Goal: Task Accomplishment & Management: Complete application form

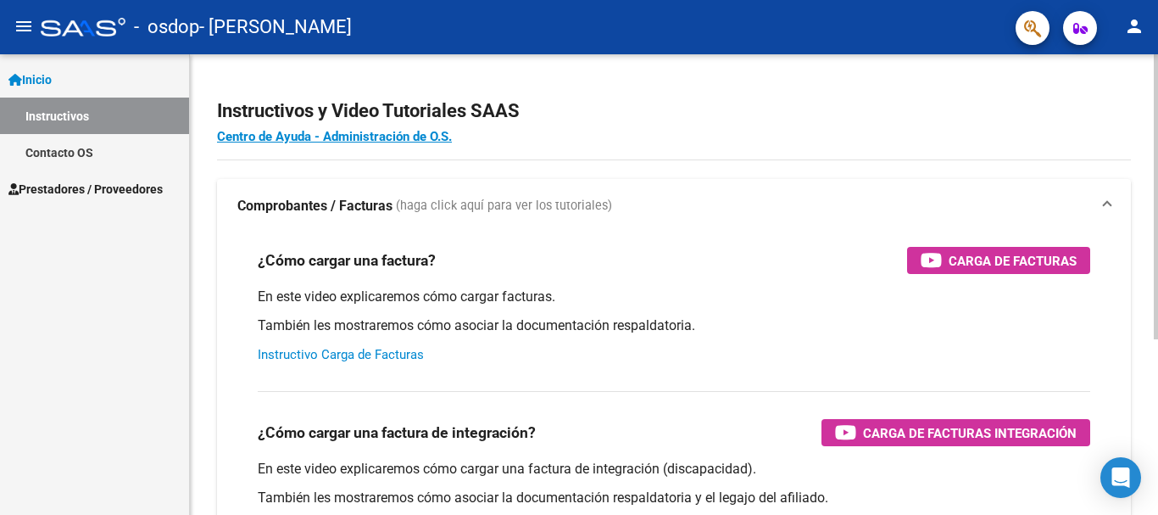
click at [332, 349] on link "Instructivo Carga de Facturas" at bounding box center [341, 354] width 166 height 15
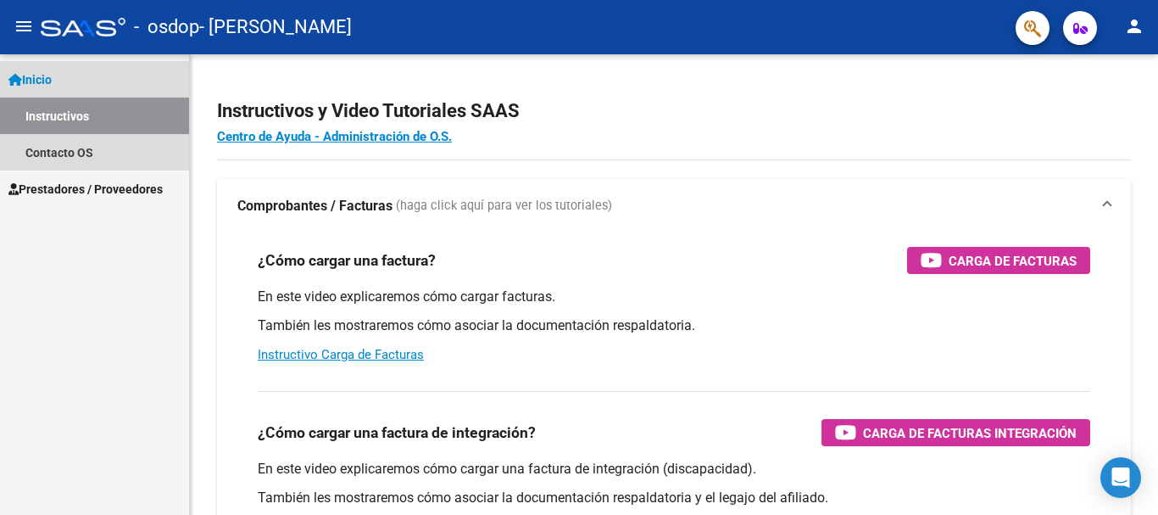
click at [41, 75] on span "Inicio" at bounding box center [29, 79] width 43 height 19
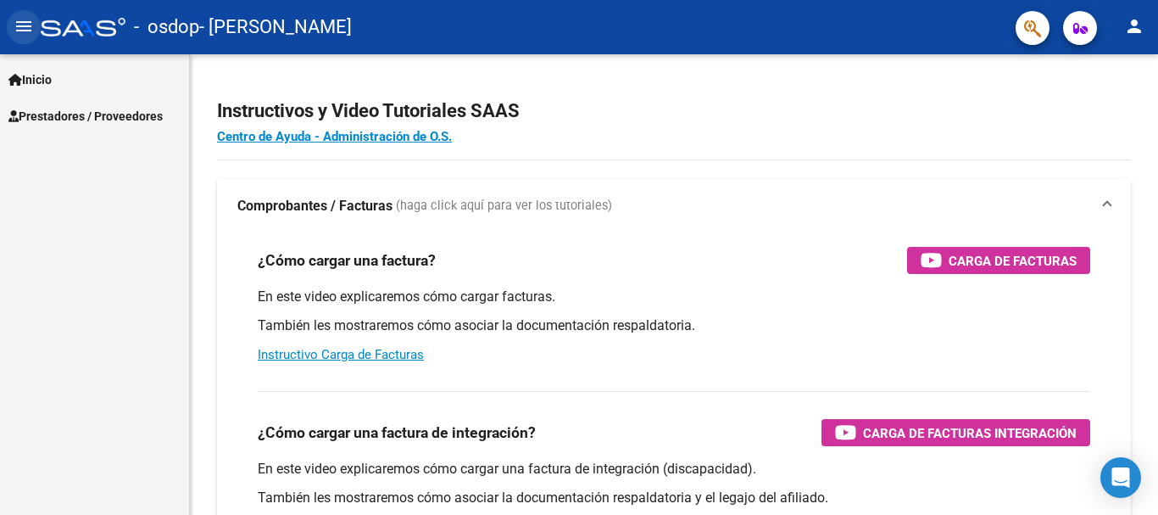
click at [25, 29] on mat-icon "menu" at bounding box center [24, 26] width 20 height 20
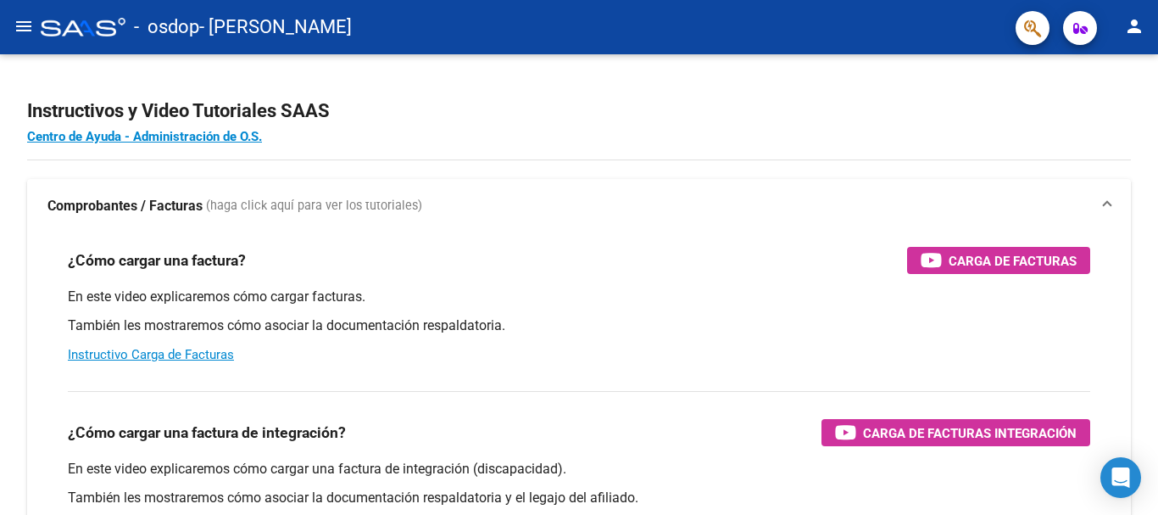
click at [288, 21] on span "- [PERSON_NAME]" at bounding box center [275, 26] width 153 height 37
click at [25, 29] on mat-icon "menu" at bounding box center [24, 26] width 20 height 20
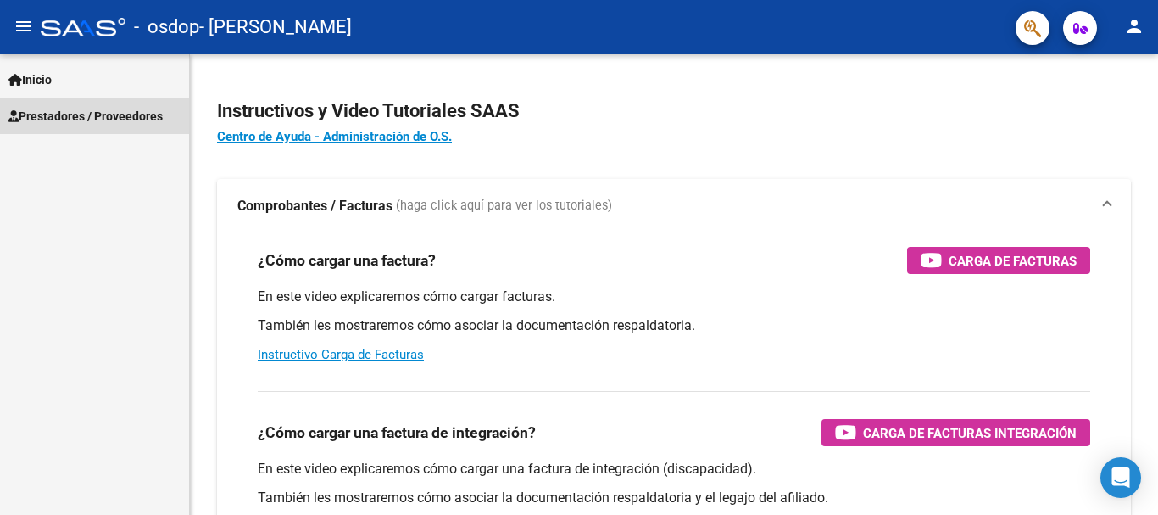
click at [113, 116] on span "Prestadores / Proveedores" at bounding box center [85, 116] width 154 height 19
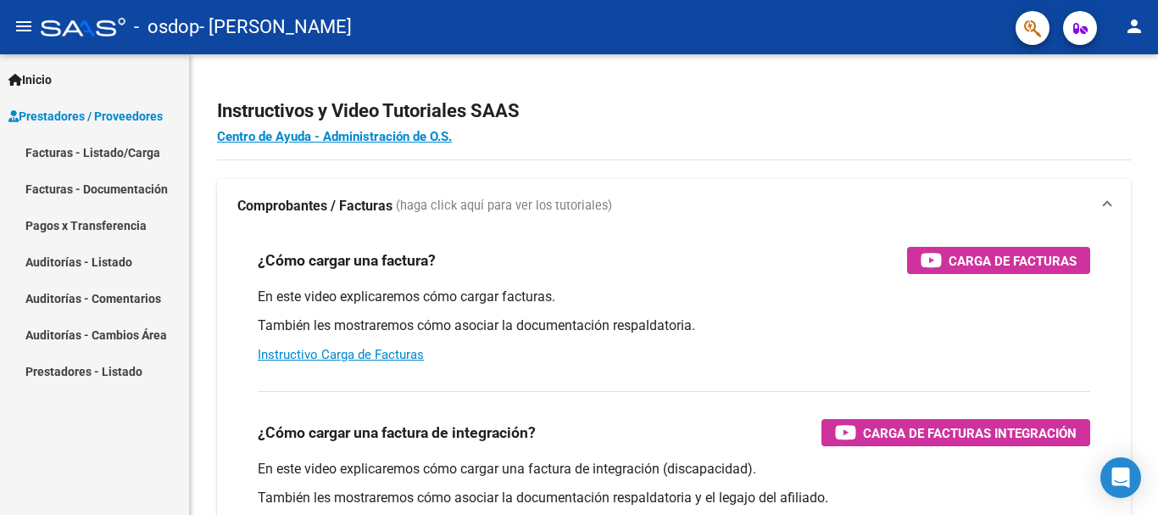
click at [135, 155] on link "Facturas - Listado/Carga" at bounding box center [94, 152] width 189 height 36
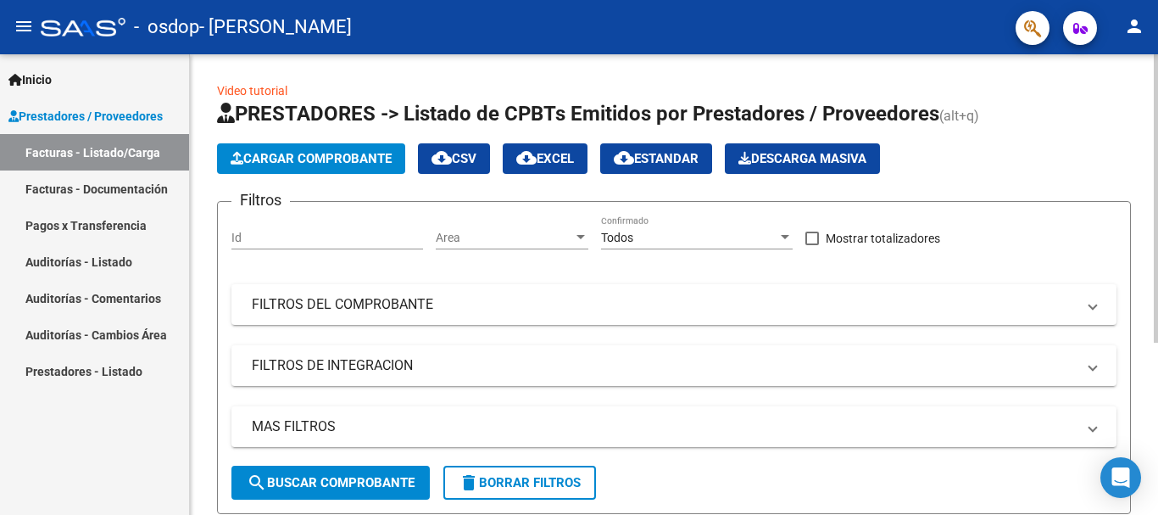
click at [289, 163] on span "Cargar Comprobante" at bounding box center [311, 158] width 161 height 15
click at [243, 86] on link "Video tutorial" at bounding box center [252, 91] width 70 height 14
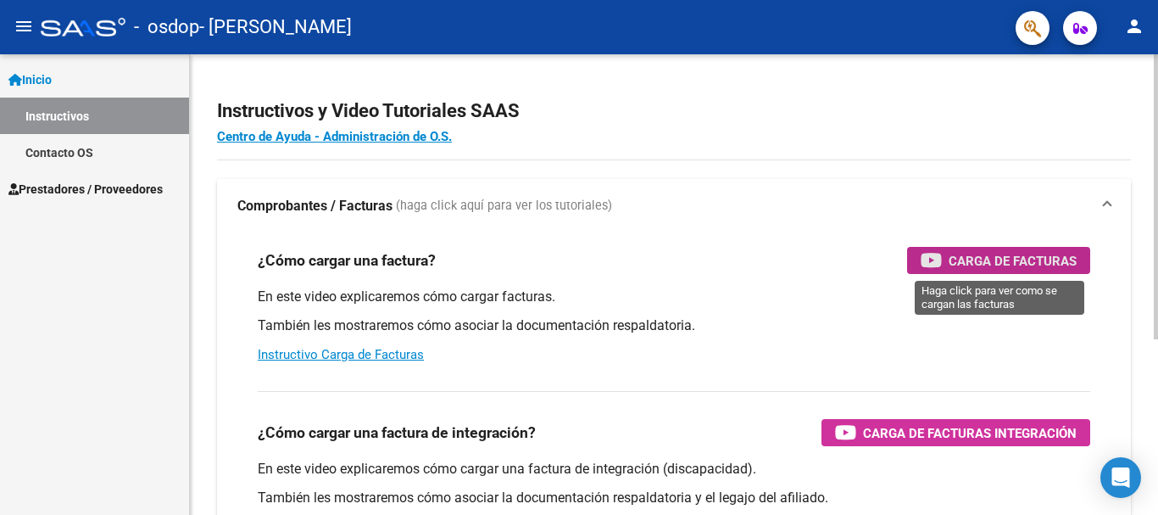
click at [1001, 246] on div "¿Cómo cargar una factura? Carga de Facturas En este video explicaremos cómo car…" at bounding box center [673, 305] width 873 height 144
click at [994, 262] on span "Carga de Facturas" at bounding box center [1013, 260] width 128 height 21
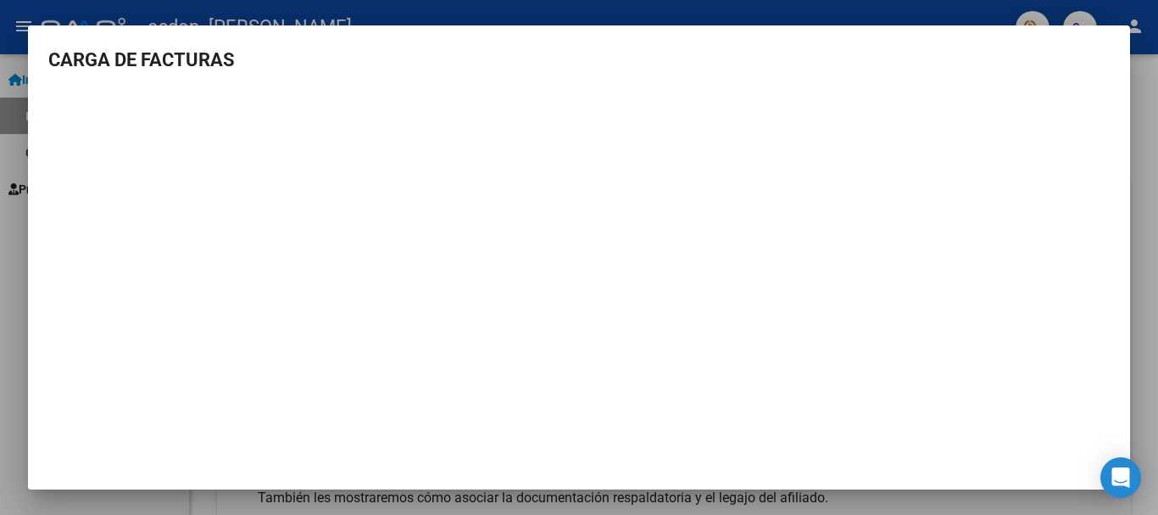
drag, startPoint x: 174, startPoint y: 51, endPoint x: 209, endPoint y: 53, distance: 35.7
click at [198, 53] on h3 "CARGA DE FACTURAS" at bounding box center [579, 60] width 1062 height 28
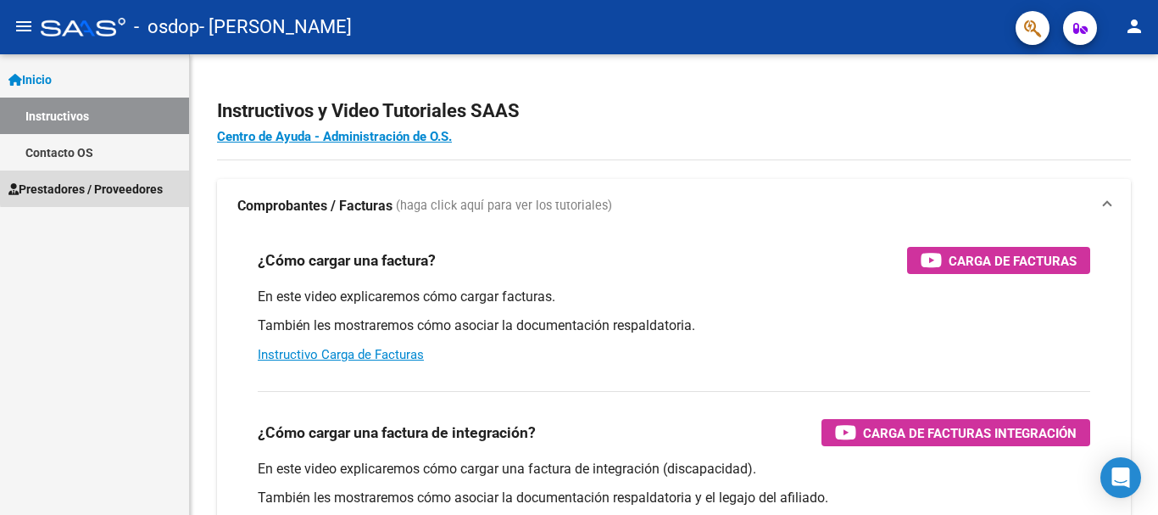
click at [110, 186] on span "Prestadores / Proveedores" at bounding box center [85, 189] width 154 height 19
click at [119, 187] on span "Prestadores / Proveedores" at bounding box center [85, 189] width 154 height 19
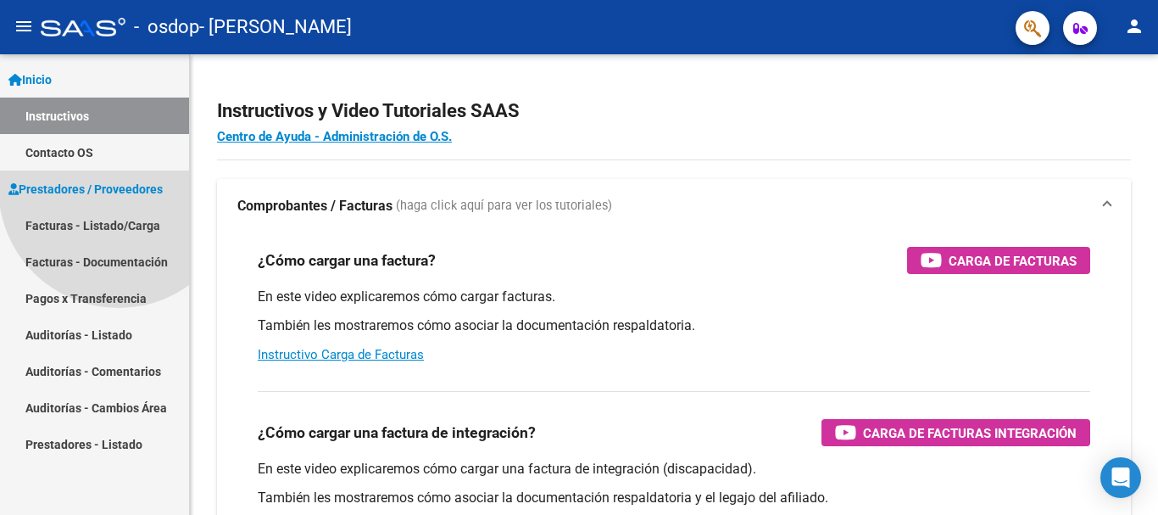
click at [119, 187] on span "Prestadores / Proveedores" at bounding box center [85, 189] width 154 height 19
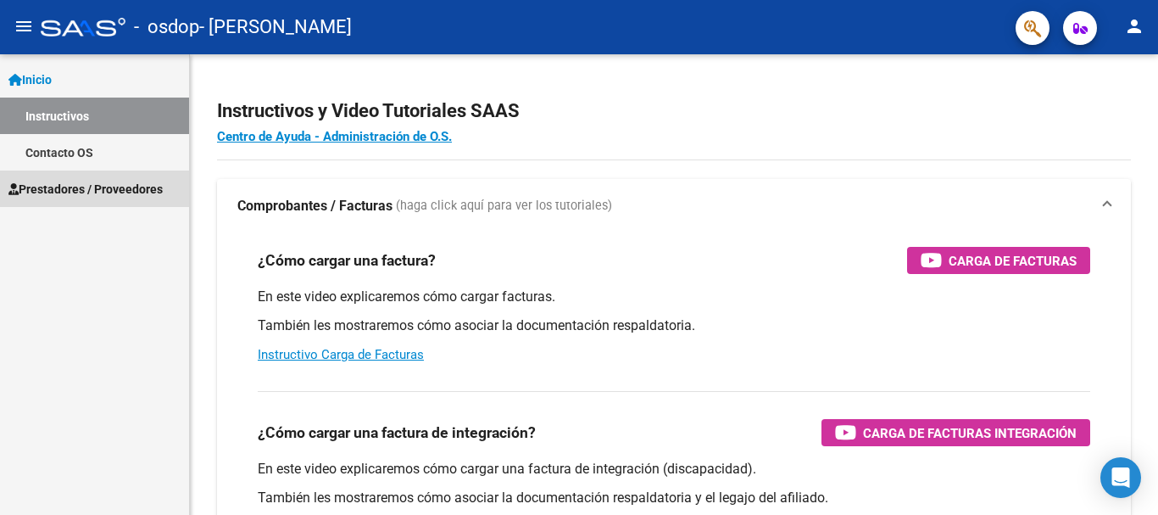
click at [116, 188] on span "Prestadores / Proveedores" at bounding box center [85, 189] width 154 height 19
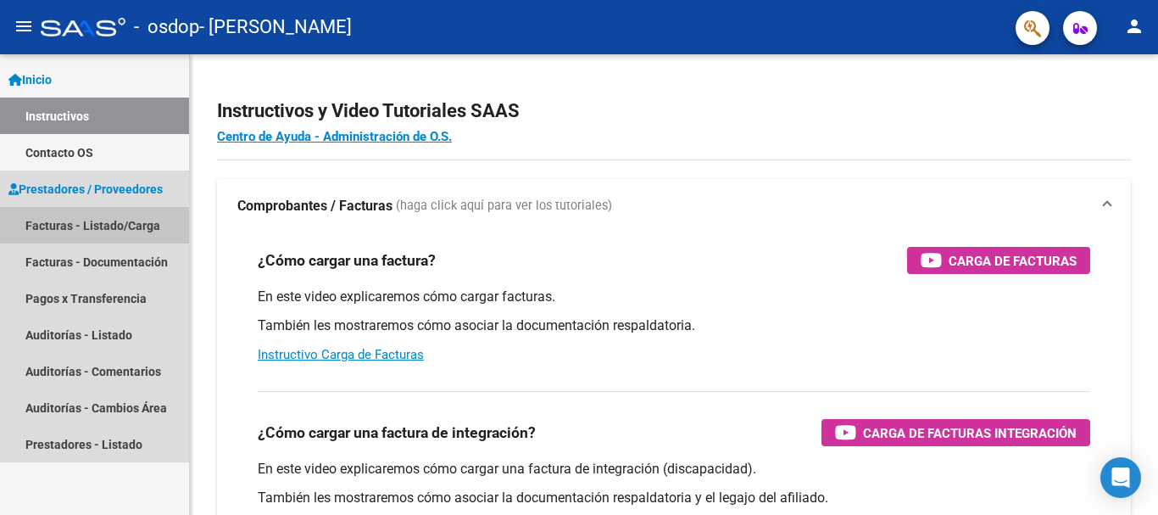
click at [102, 220] on link "Facturas - Listado/Carga" at bounding box center [94, 225] width 189 height 36
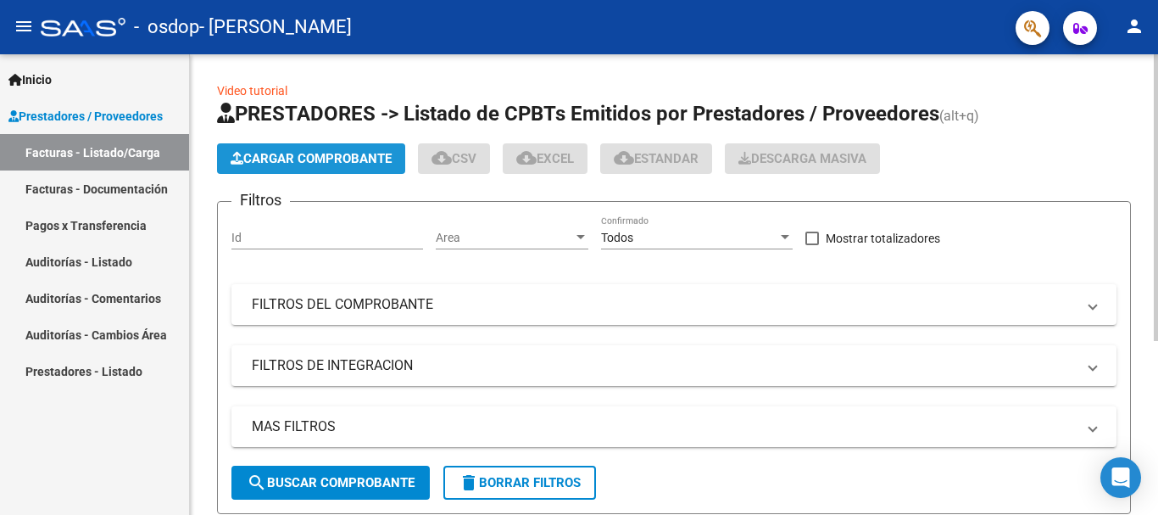
click at [338, 157] on span "Cargar Comprobante" at bounding box center [311, 158] width 161 height 15
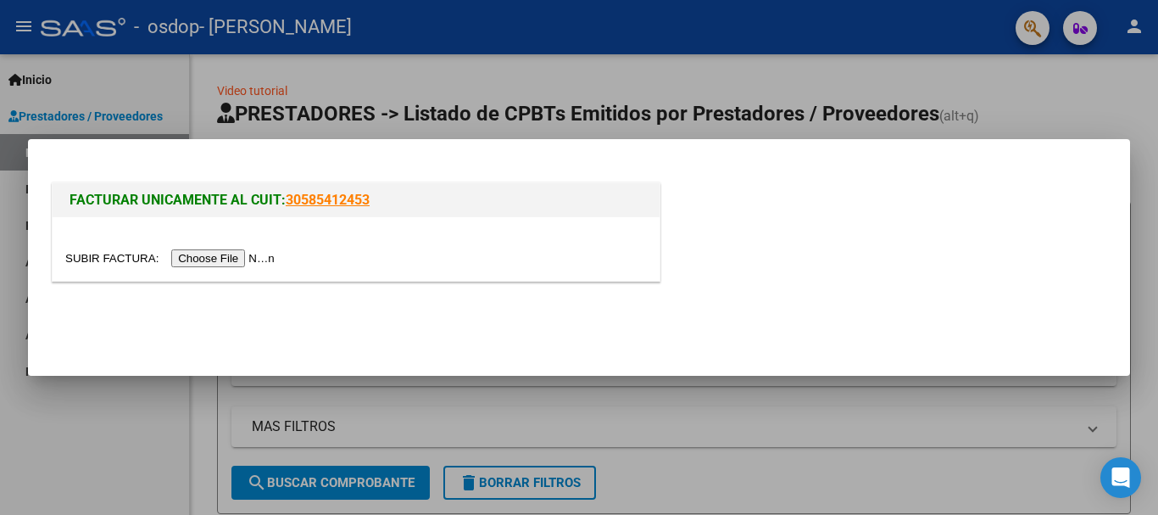
click at [208, 250] on input "file" at bounding box center [172, 258] width 215 height 18
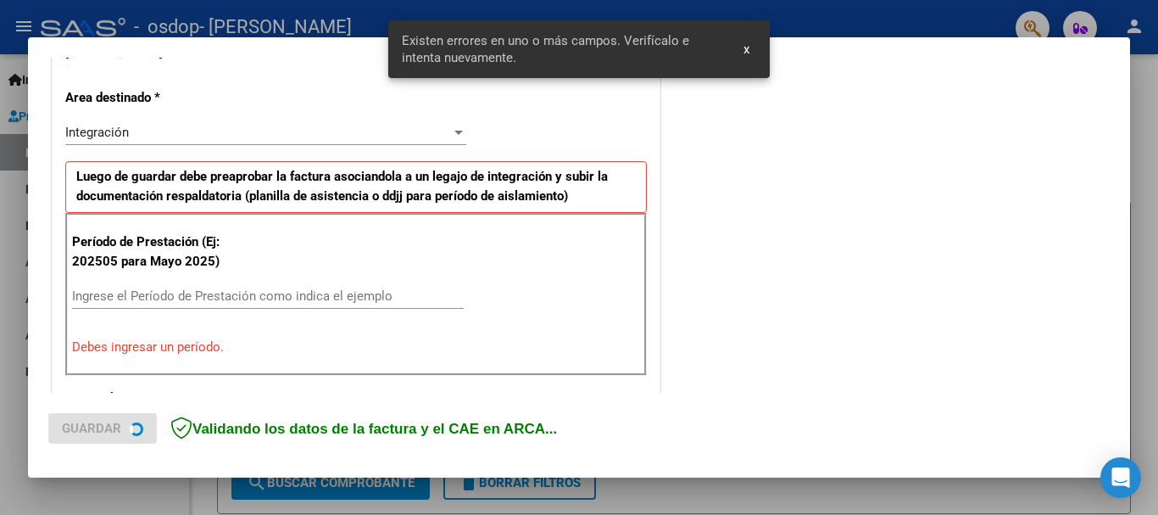
scroll to position [392, 0]
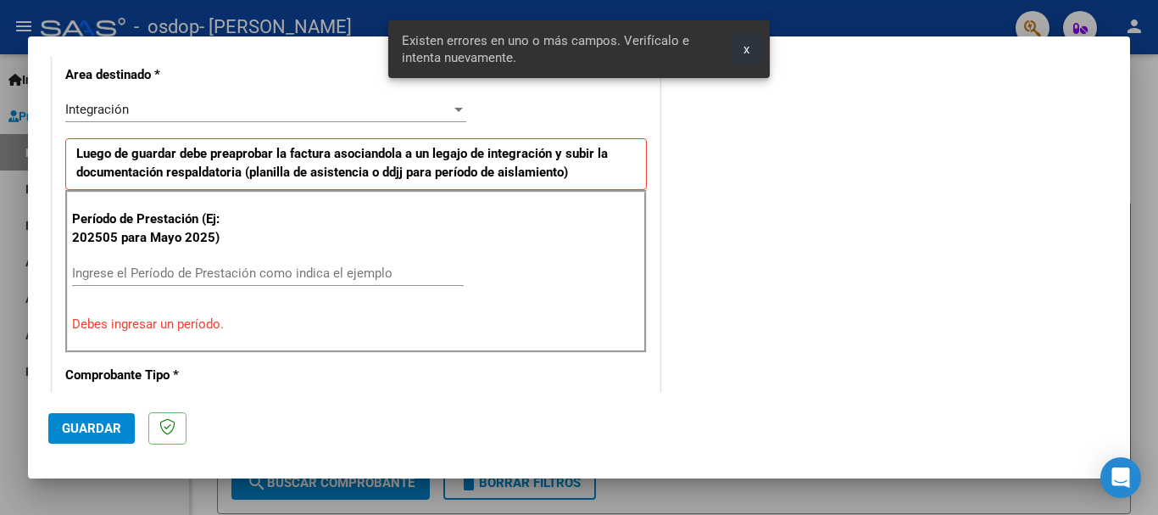
click at [749, 53] on span "x" at bounding box center [747, 49] width 6 height 15
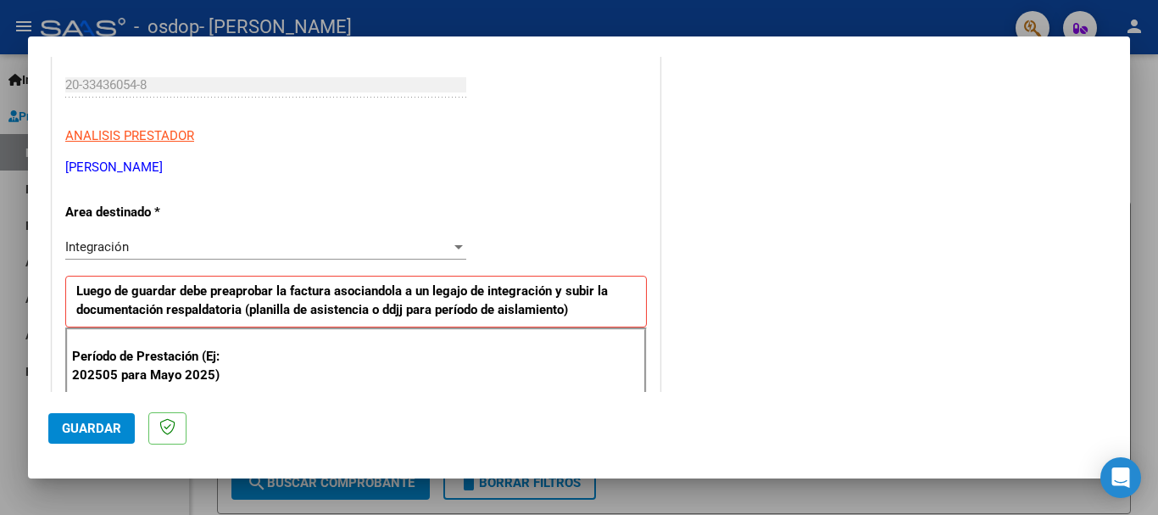
scroll to position [509, 0]
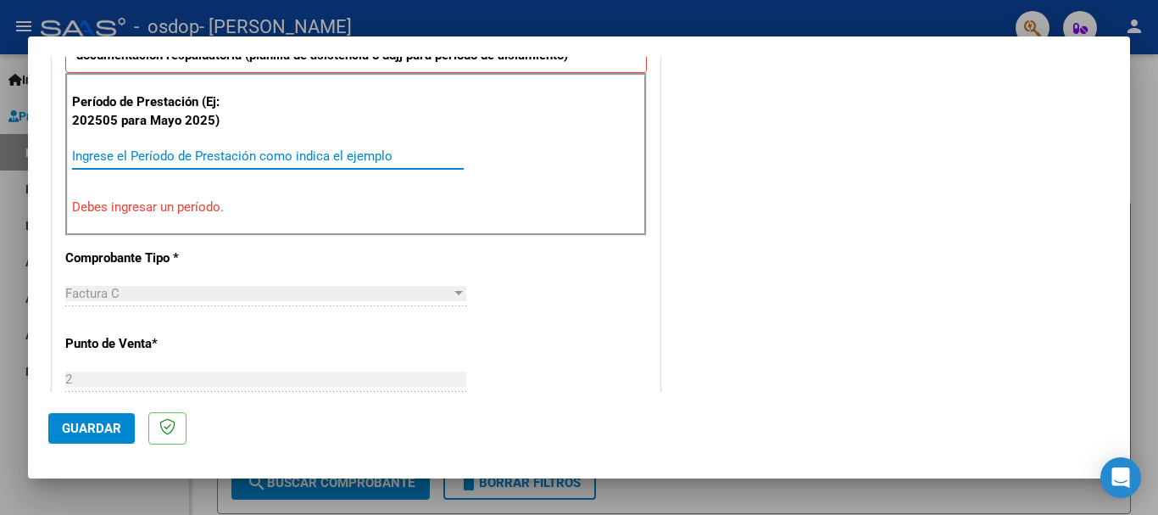
click at [159, 149] on input "Ingrese el Período de Prestación como indica el ejemplo" at bounding box center [268, 155] width 392 height 15
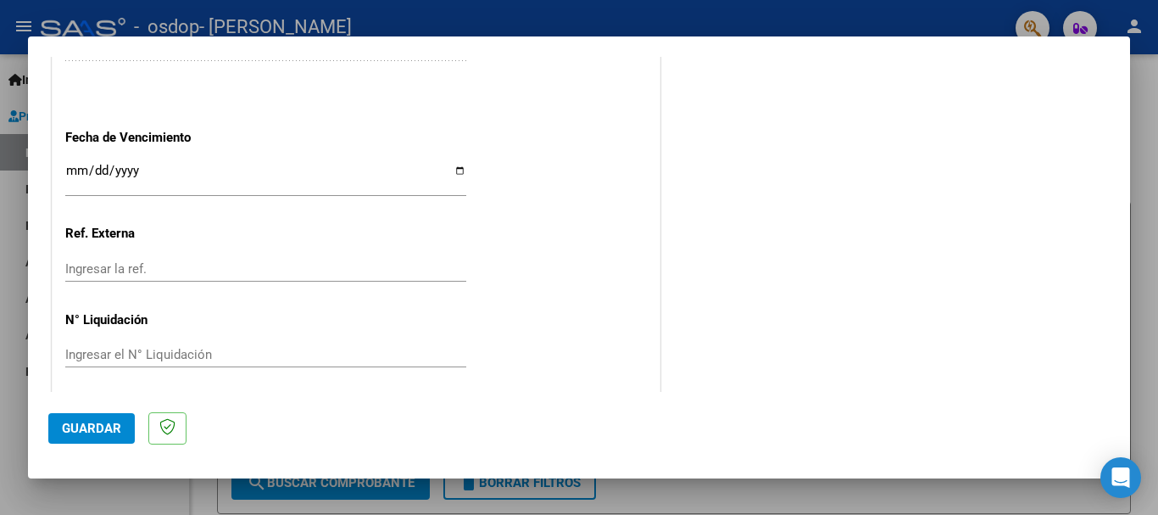
scroll to position [1158, 0]
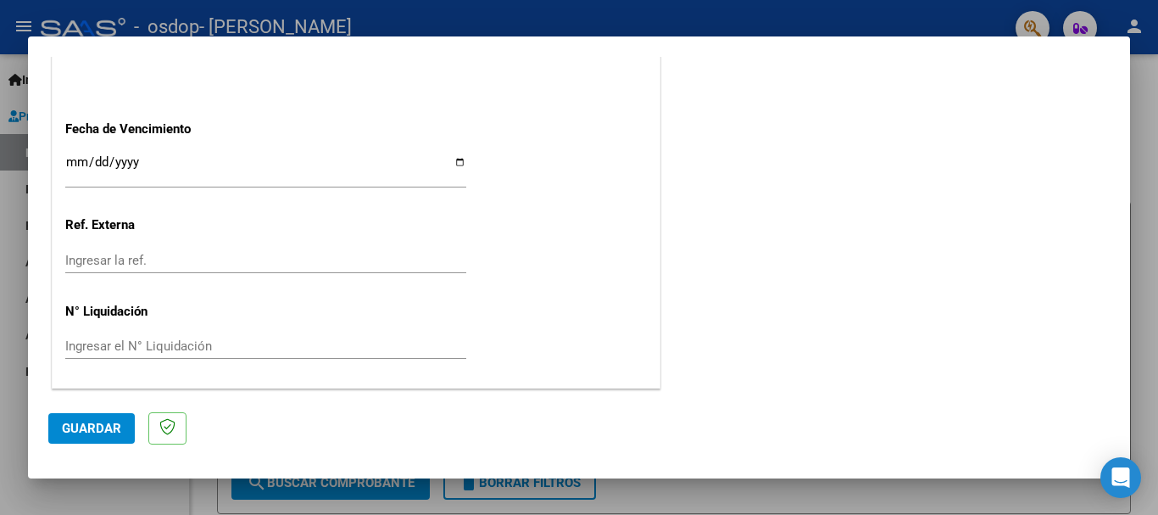
type input "202508"
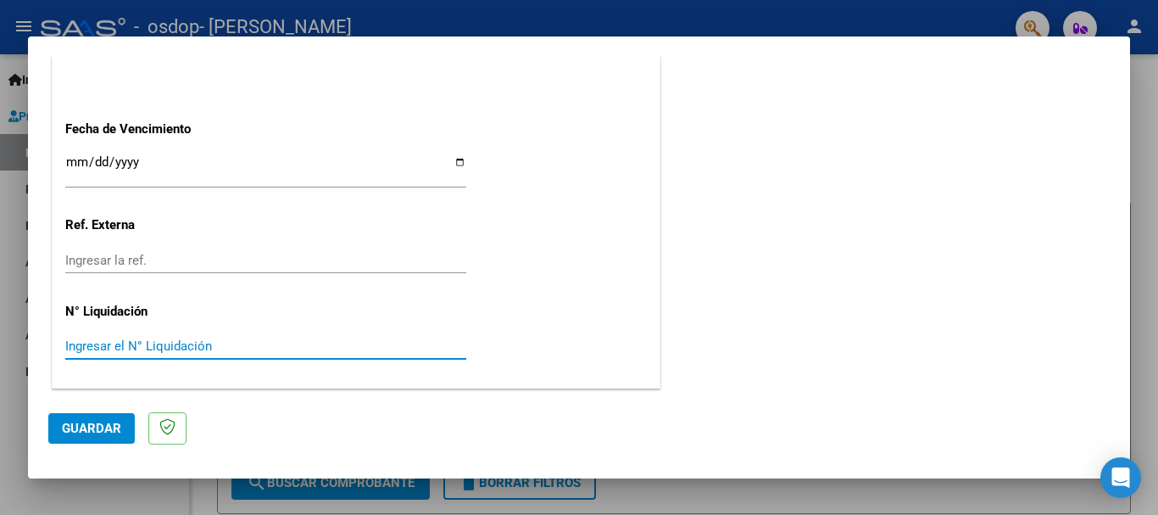
click at [234, 348] on input "Ingresar el N° Liquidación" at bounding box center [265, 345] width 401 height 15
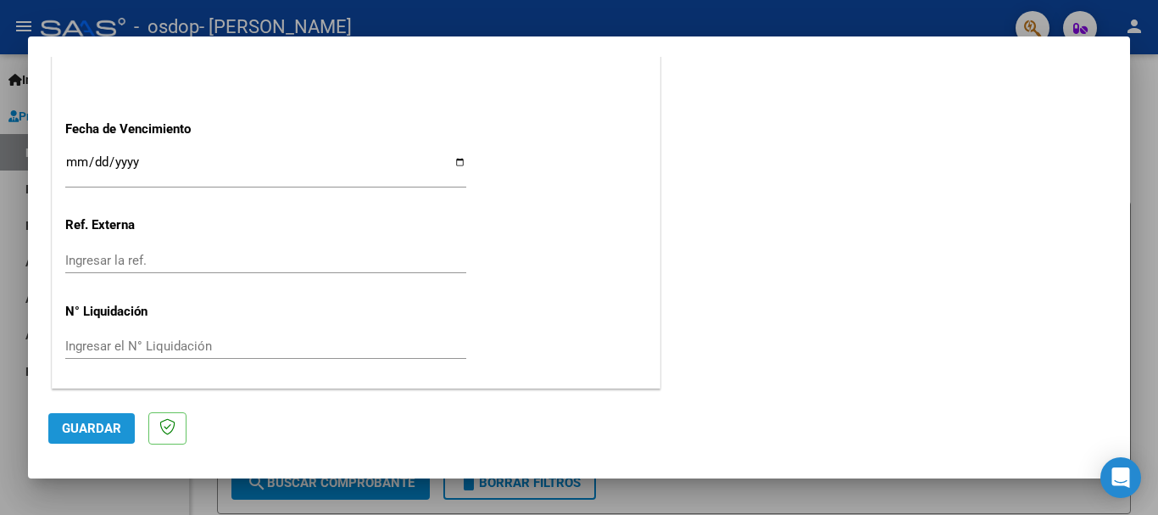
click at [81, 422] on span "Guardar" at bounding box center [91, 428] width 59 height 15
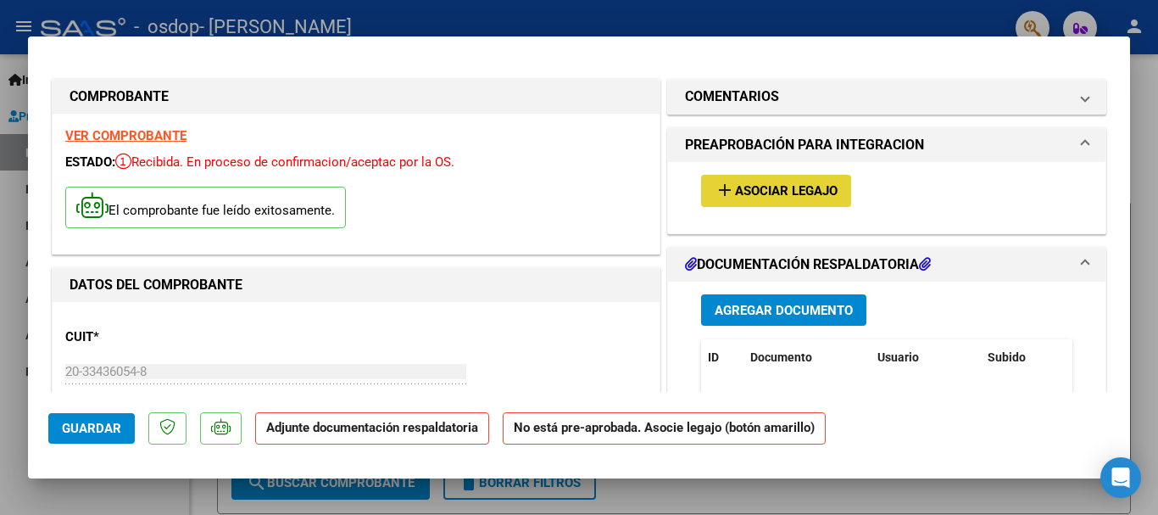
click at [798, 181] on button "add Asociar Legajo" at bounding box center [776, 190] width 150 height 31
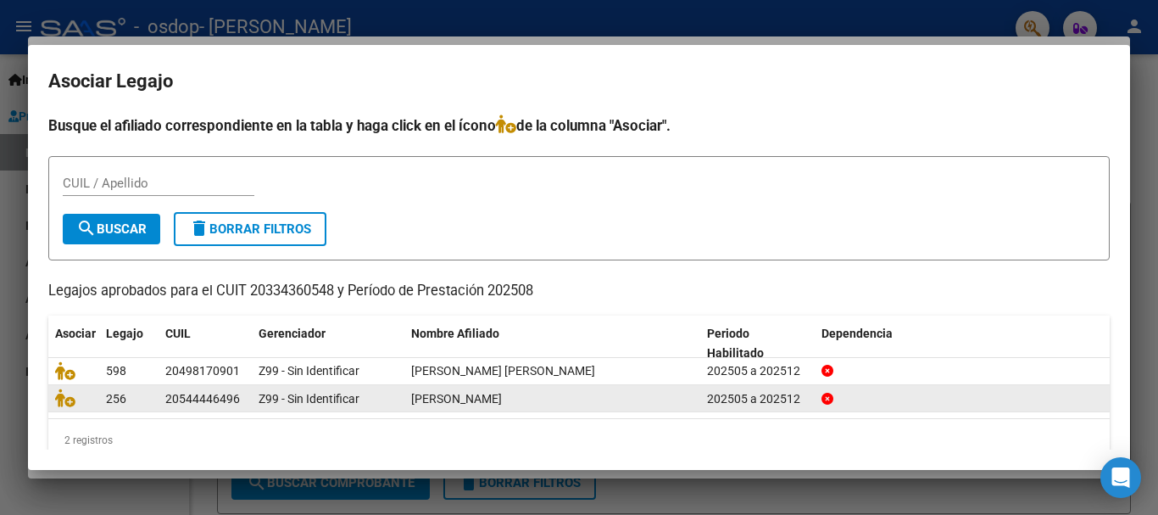
click at [402, 402] on datatable-body-cell "Z99 - Sin Identificar" at bounding box center [328, 398] width 153 height 26
click at [69, 399] on icon at bounding box center [65, 397] width 20 height 19
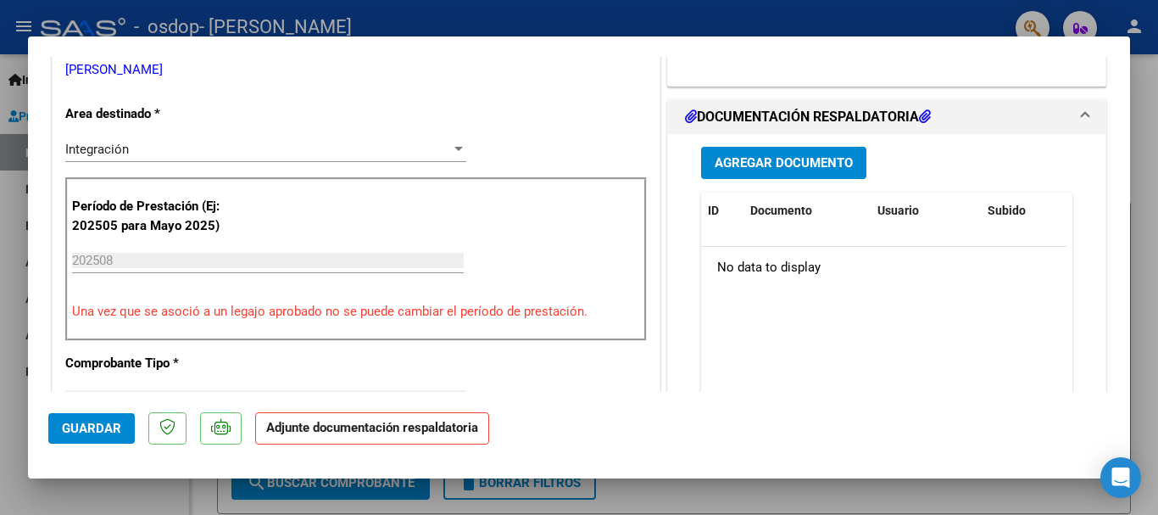
scroll to position [424, 0]
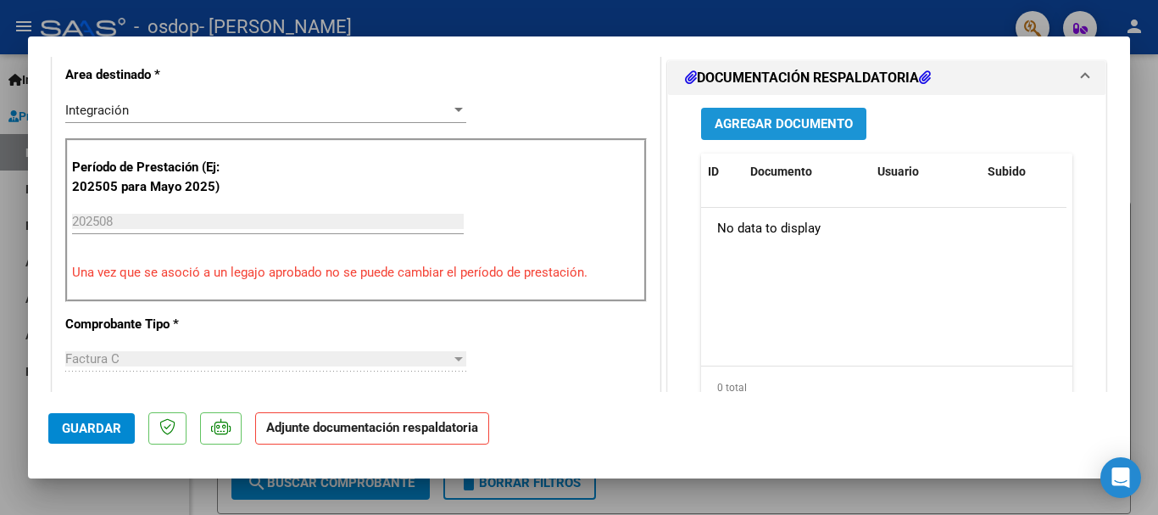
click at [754, 120] on span "Agregar Documento" at bounding box center [784, 124] width 138 height 15
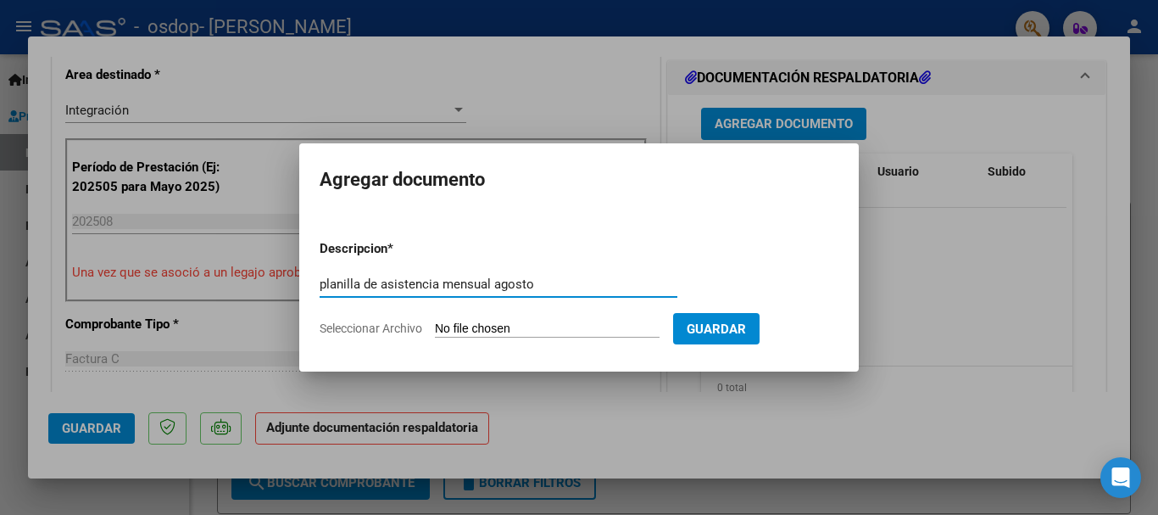
type input "planilla de asistencia mensual agosto"
click at [612, 318] on form "Descripcion * planilla de asistencia mensual agosto Escriba aquí una descripcio…" at bounding box center [579, 288] width 519 height 124
click at [594, 321] on input "Seleccionar Archivo" at bounding box center [547, 329] width 225 height 16
type input "C:\fakepath\[PERSON_NAME] asistencia agosto .pdf"
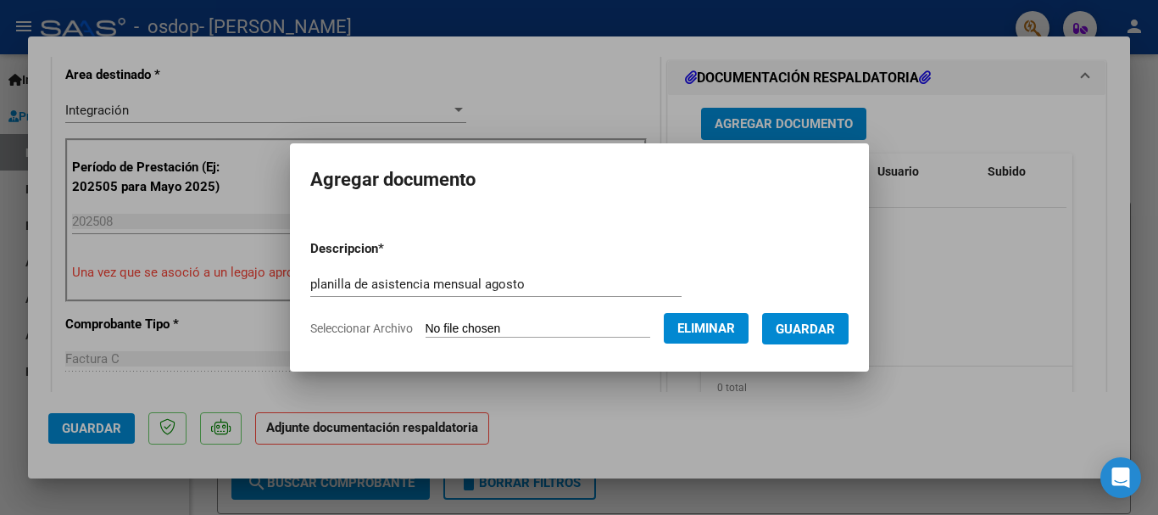
click at [820, 323] on span "Guardar" at bounding box center [805, 328] width 59 height 15
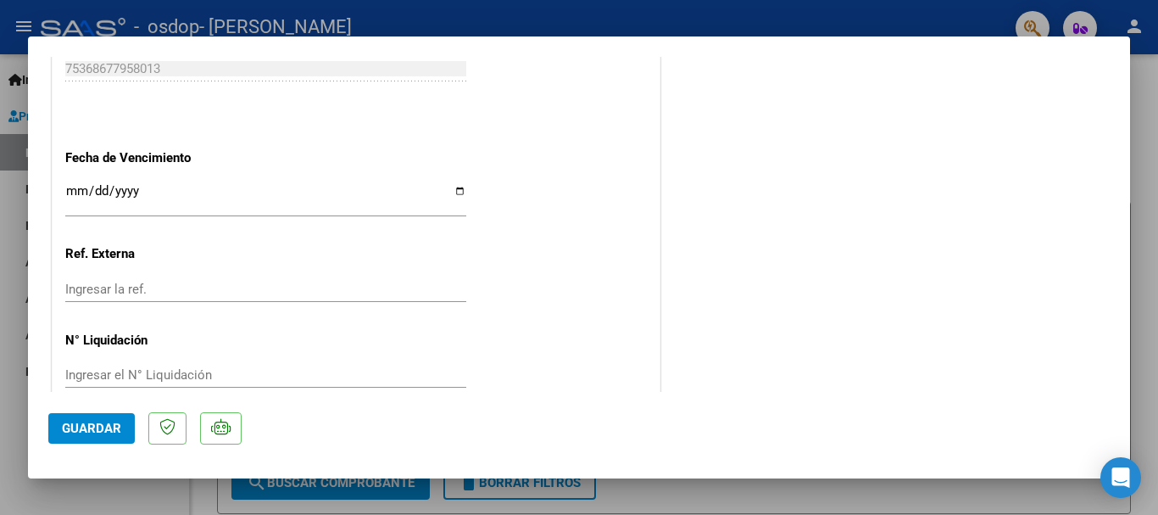
scroll to position [1183, 0]
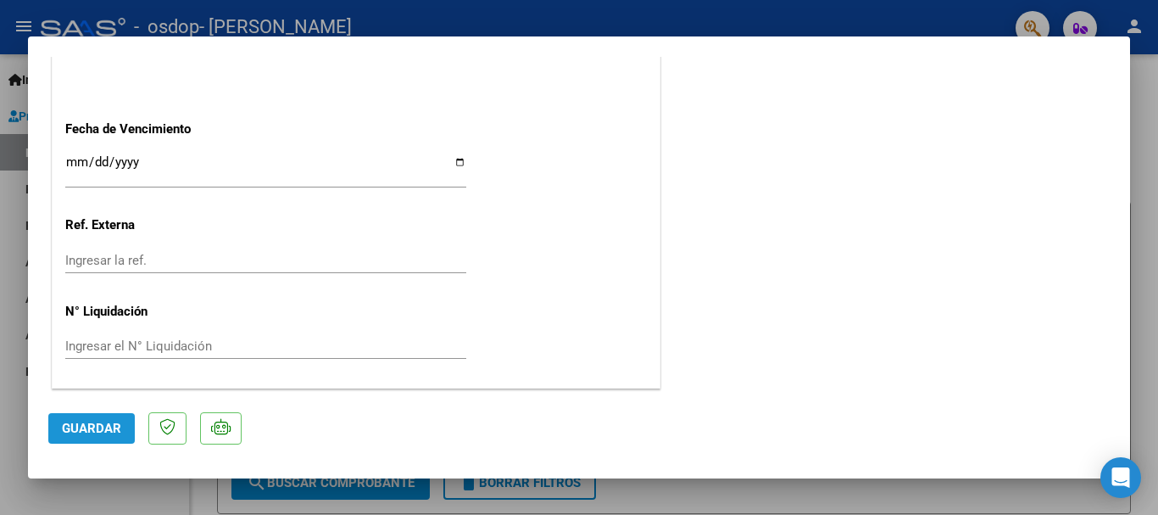
click at [81, 422] on span "Guardar" at bounding box center [91, 428] width 59 height 15
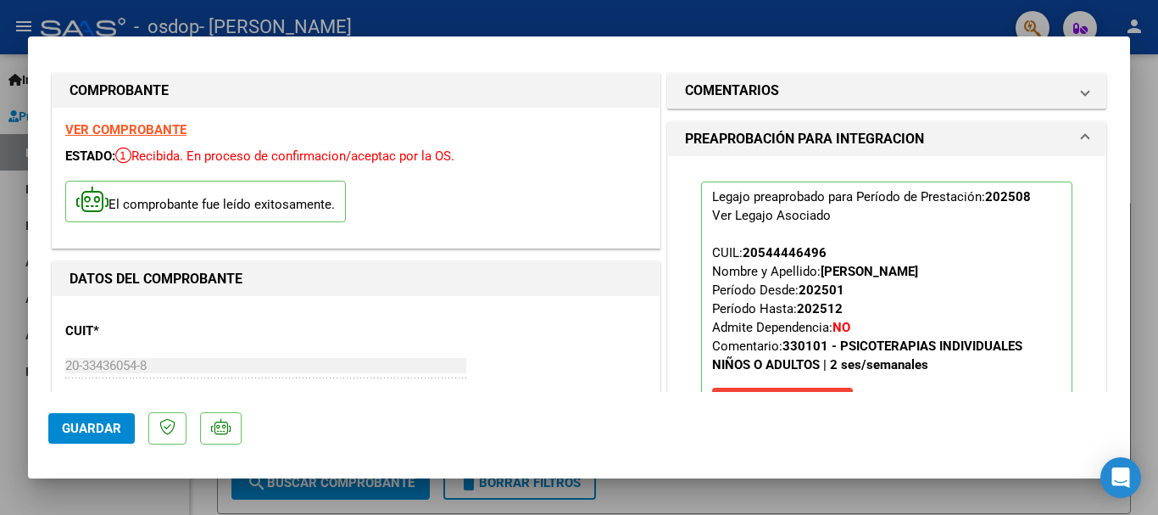
scroll to position [0, 0]
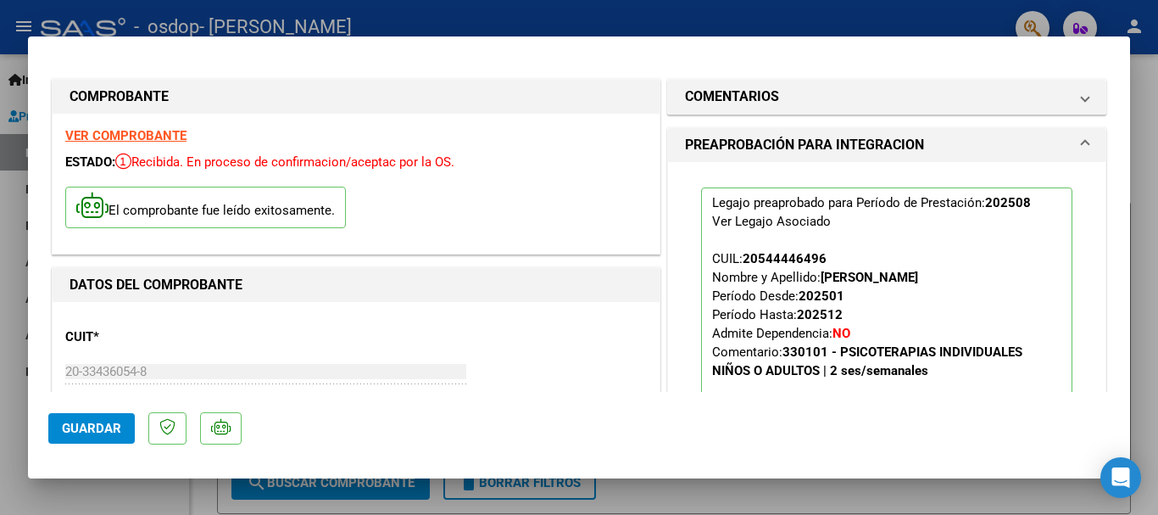
click at [84, 427] on span "Guardar" at bounding box center [91, 428] width 59 height 15
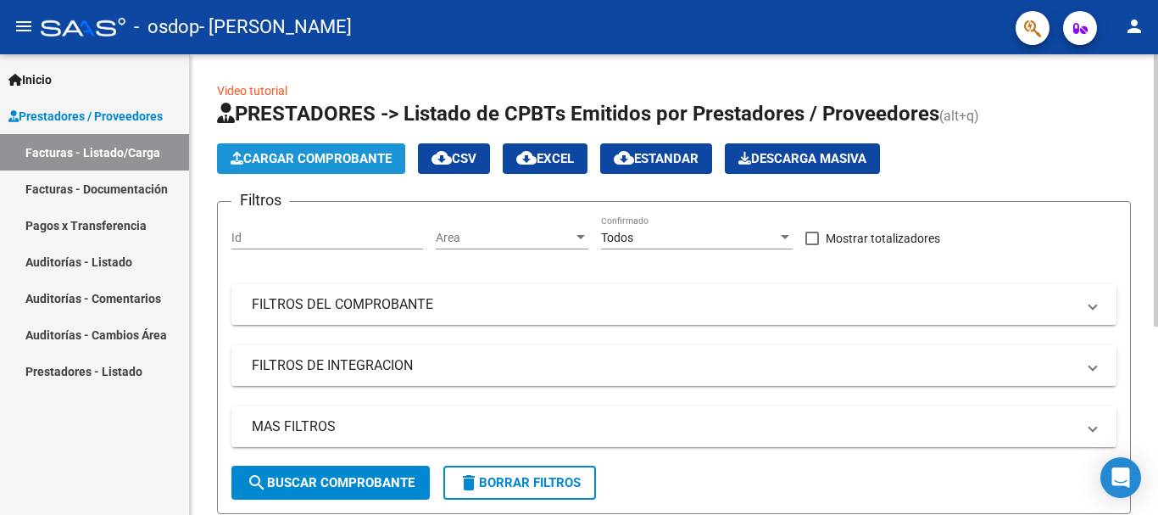
click at [327, 150] on button "Cargar Comprobante" at bounding box center [311, 158] width 188 height 31
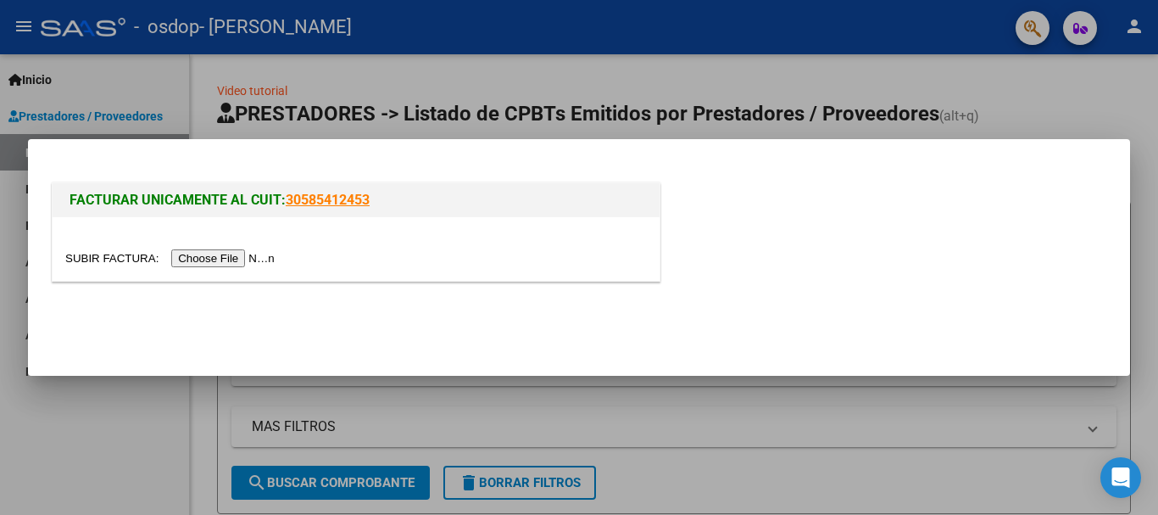
click at [256, 257] on input "file" at bounding box center [172, 258] width 215 height 18
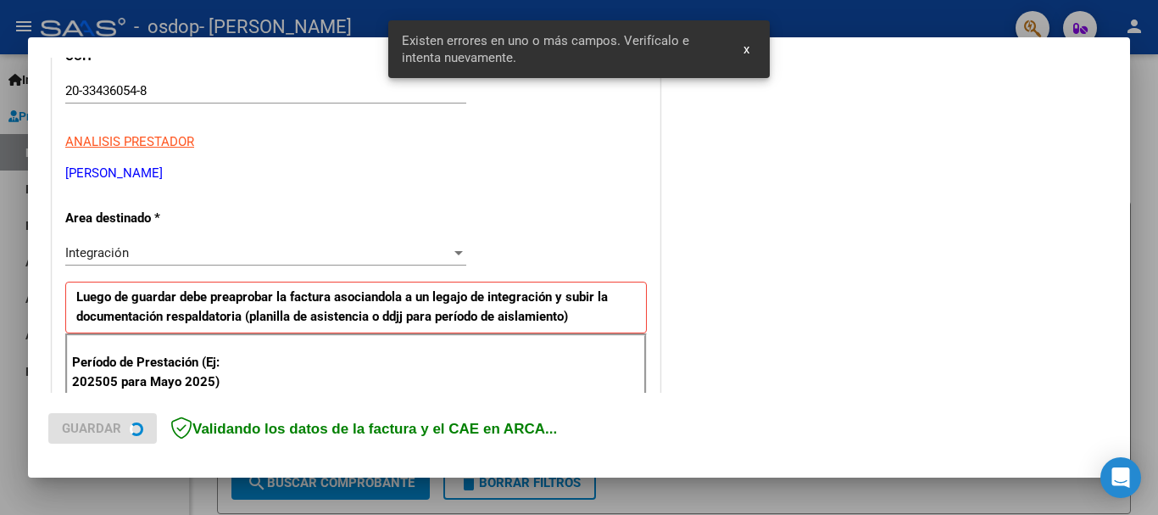
scroll to position [392, 0]
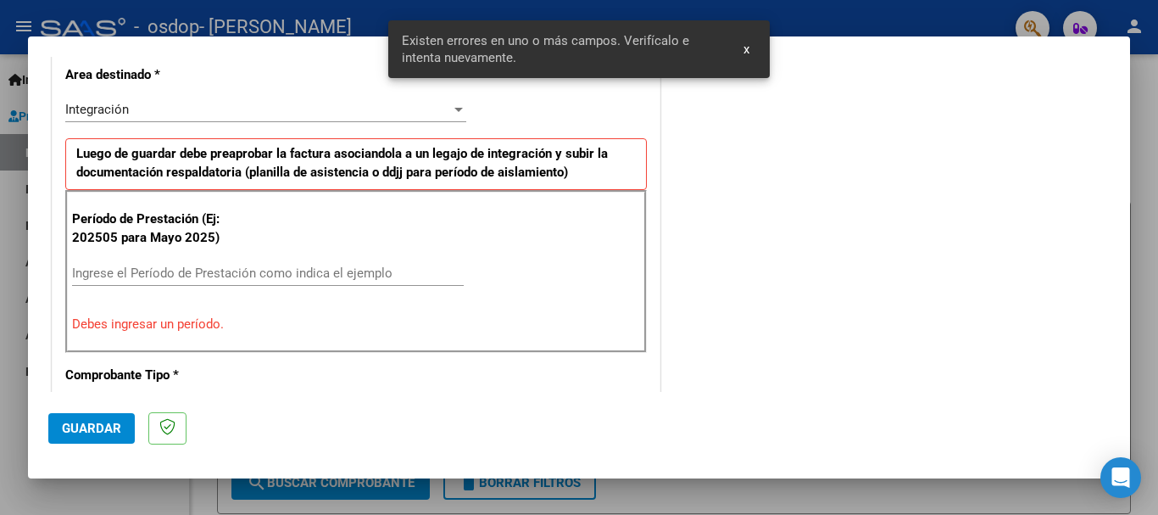
click at [755, 44] on button "x" at bounding box center [746, 49] width 33 height 31
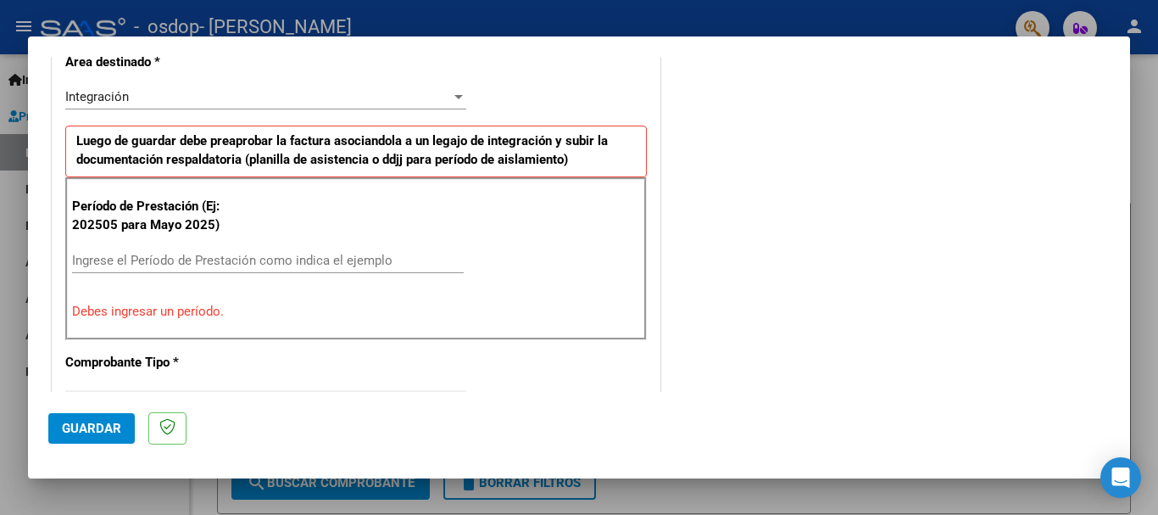
scroll to position [424, 0]
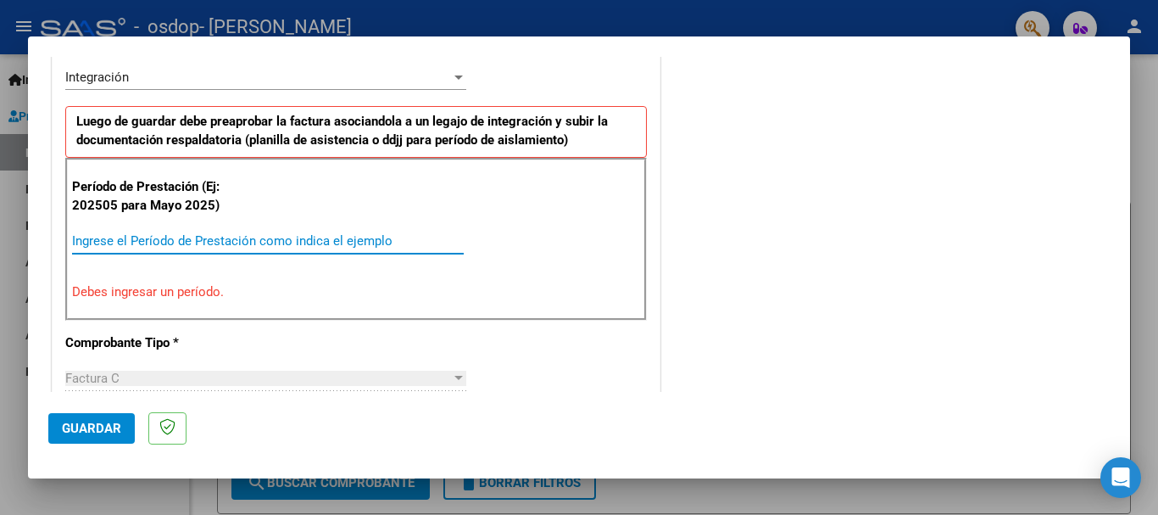
click at [217, 247] on input "Ingrese el Período de Prestación como indica el ejemplo" at bounding box center [268, 240] width 392 height 15
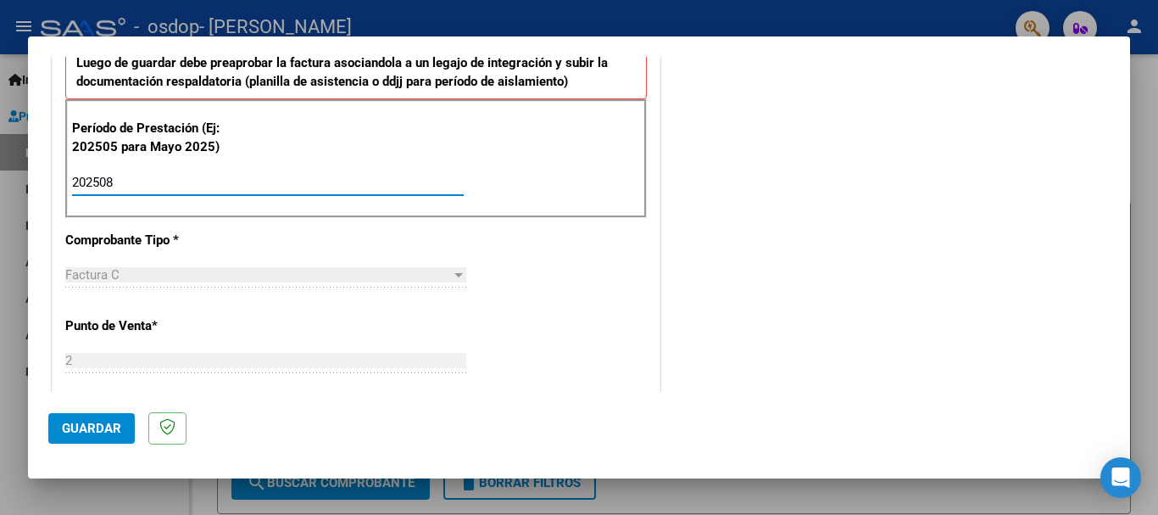
scroll to position [509, 0]
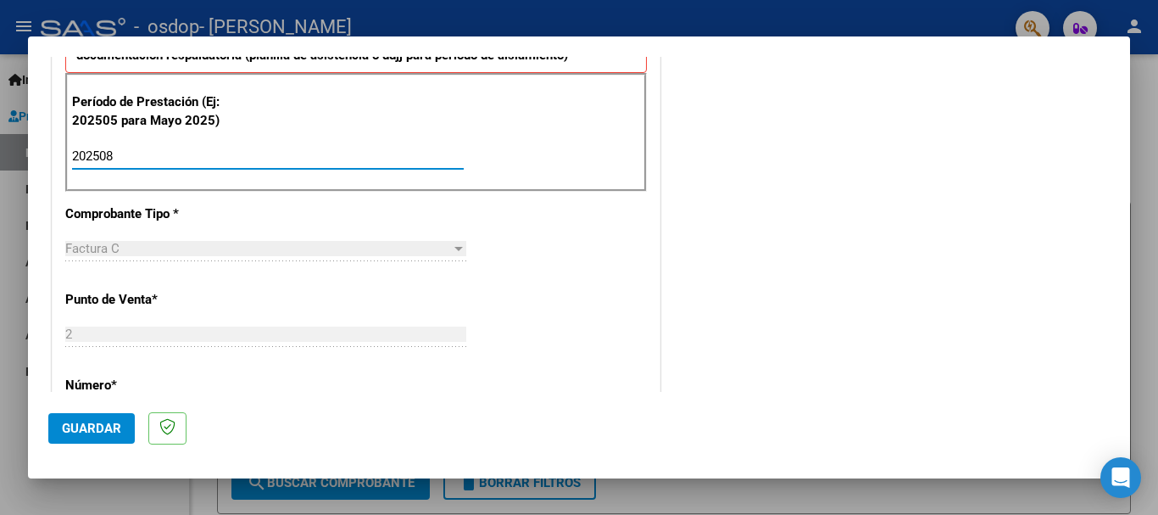
type input "202508"
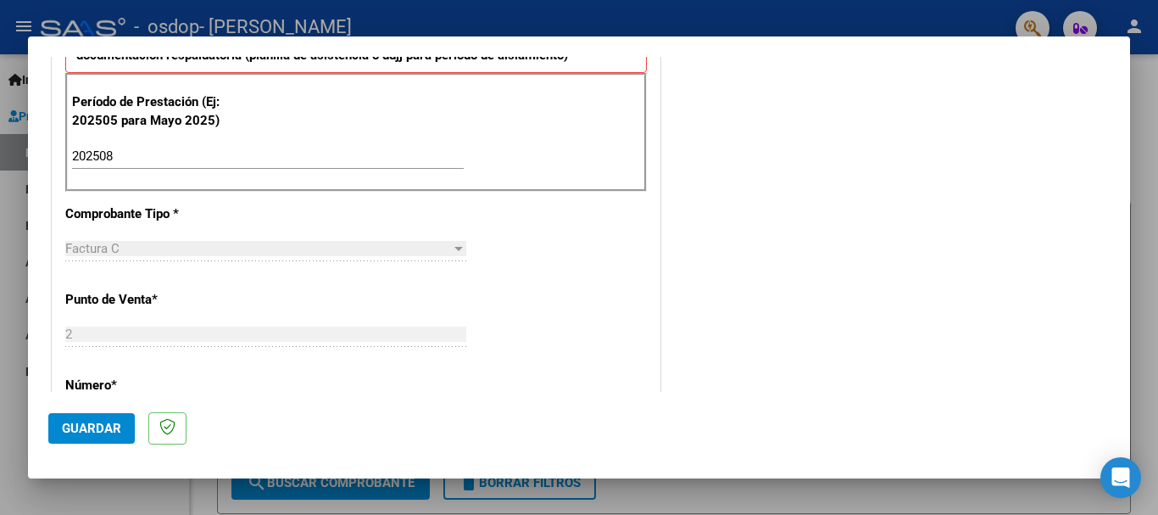
click at [252, 274] on div "Factura C Seleccionar Tipo" at bounding box center [265, 257] width 401 height 42
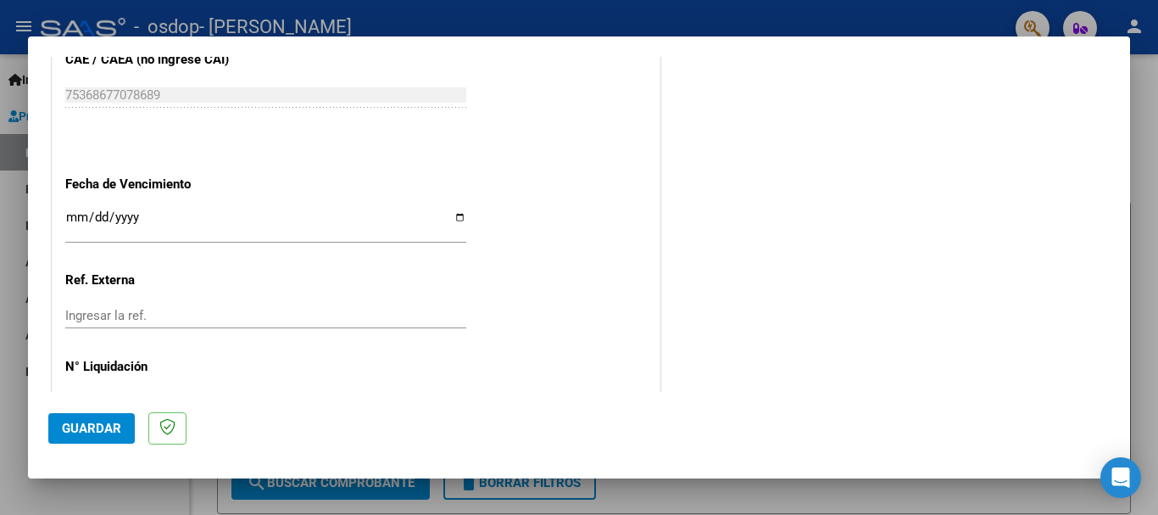
scroll to position [1158, 0]
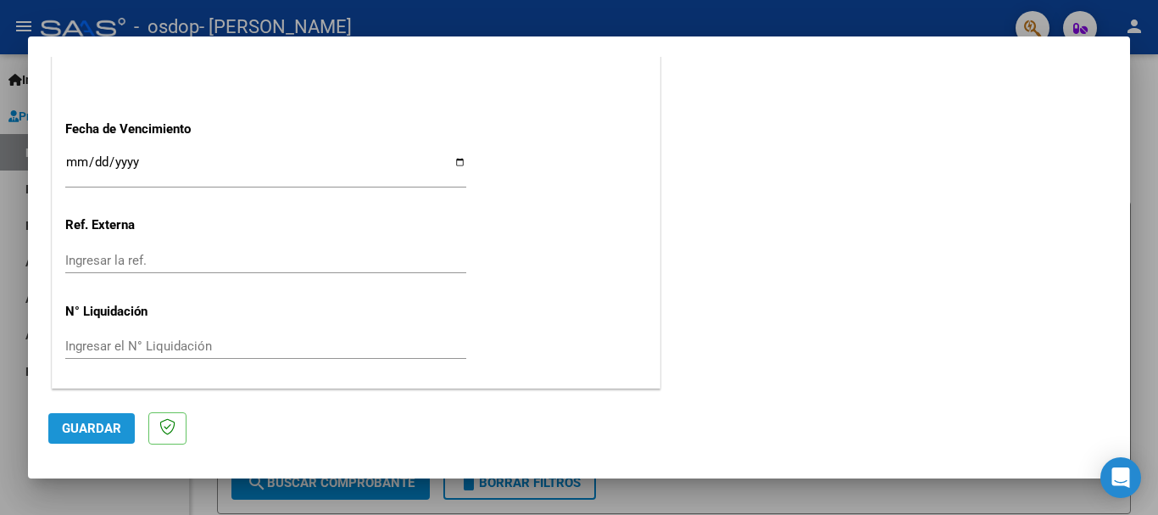
click at [92, 437] on button "Guardar" at bounding box center [91, 428] width 86 height 31
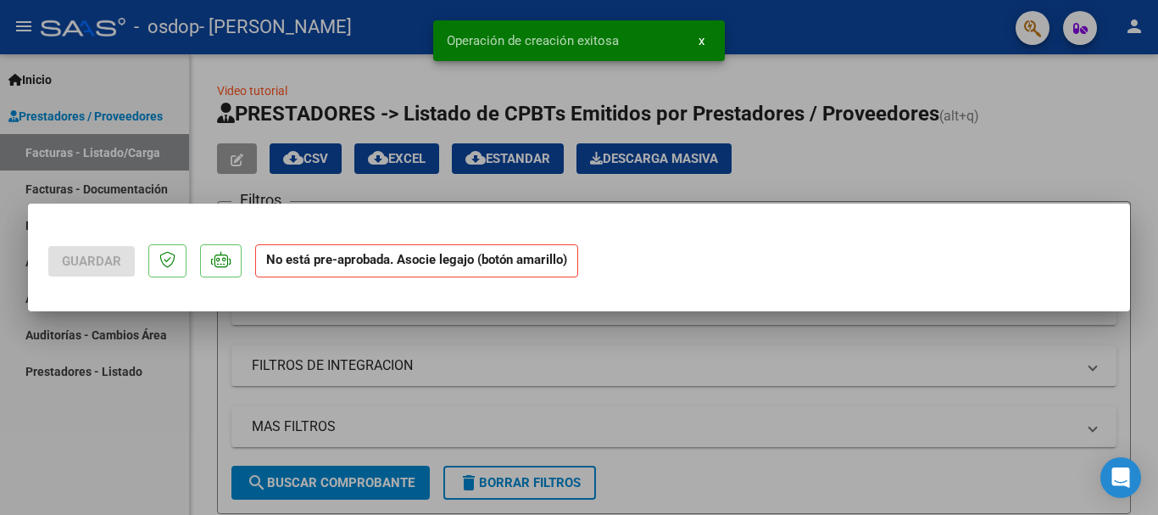
scroll to position [0, 0]
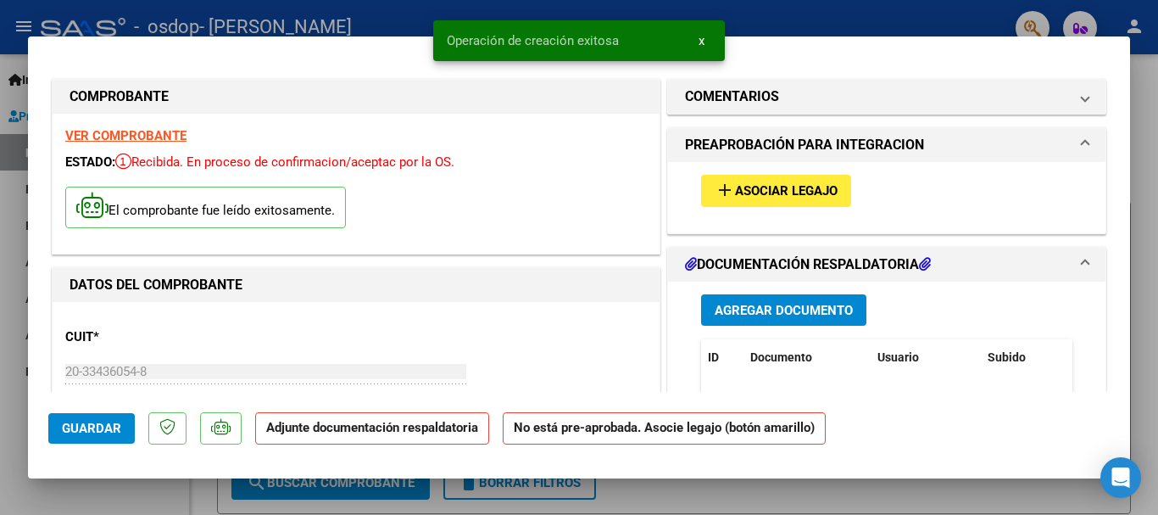
click at [735, 187] on span "Asociar Legajo" at bounding box center [786, 191] width 103 height 15
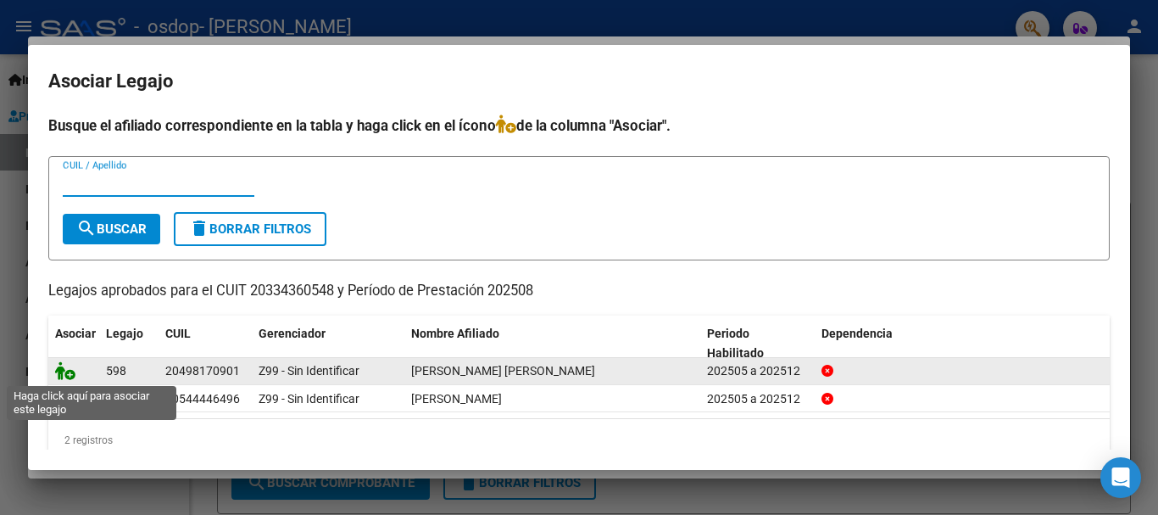
click at [65, 370] on icon at bounding box center [65, 370] width 20 height 19
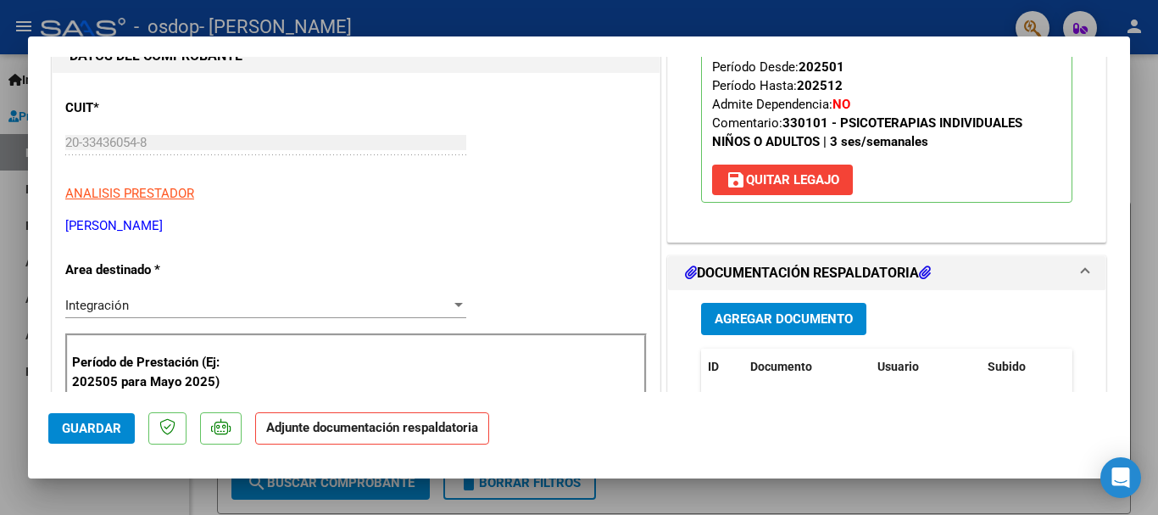
scroll to position [254, 0]
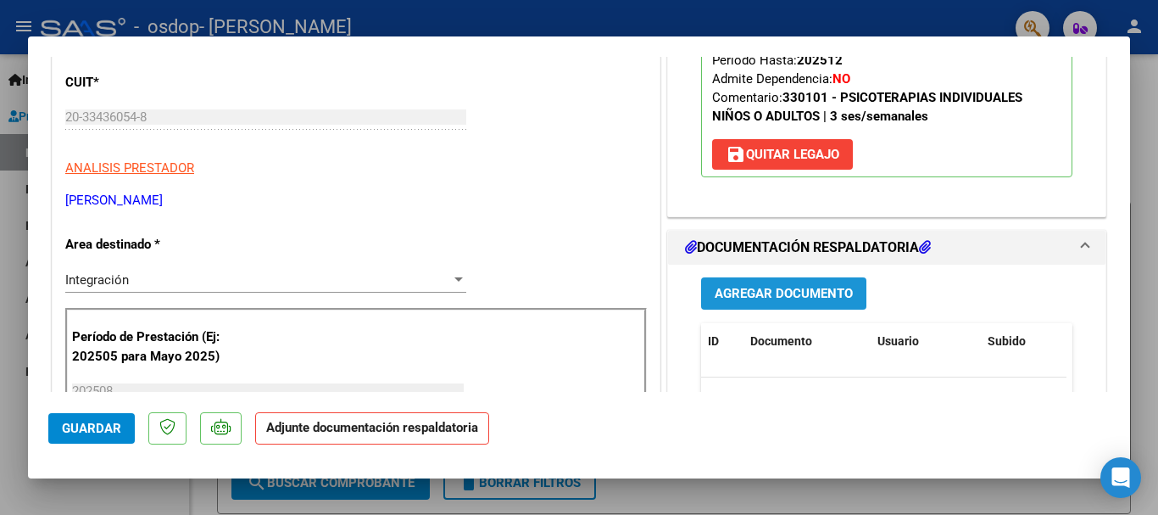
click at [781, 289] on span "Agregar Documento" at bounding box center [784, 294] width 138 height 15
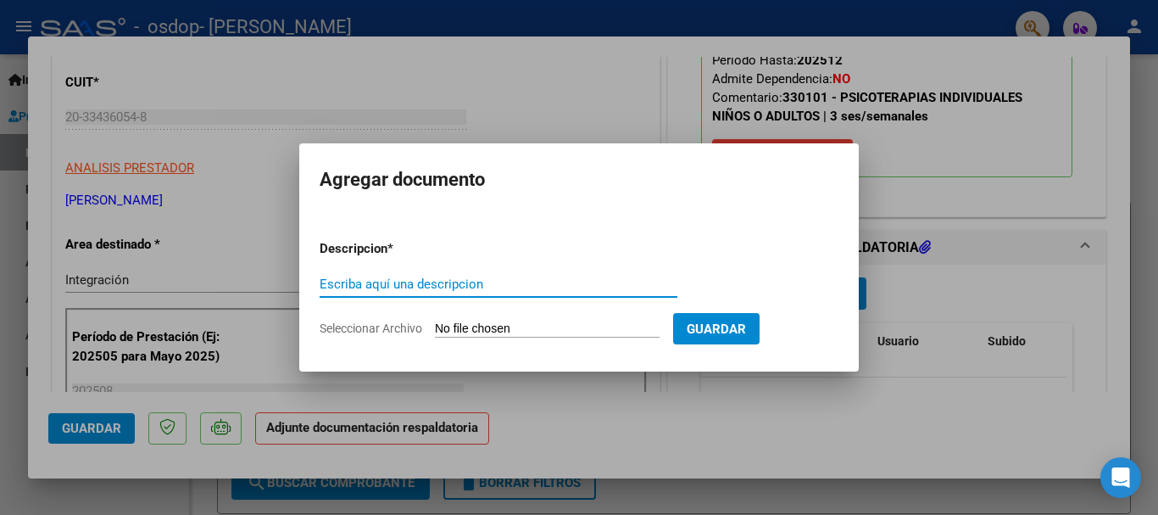
click at [513, 323] on input "Seleccionar Archivo" at bounding box center [547, 329] width 225 height 16
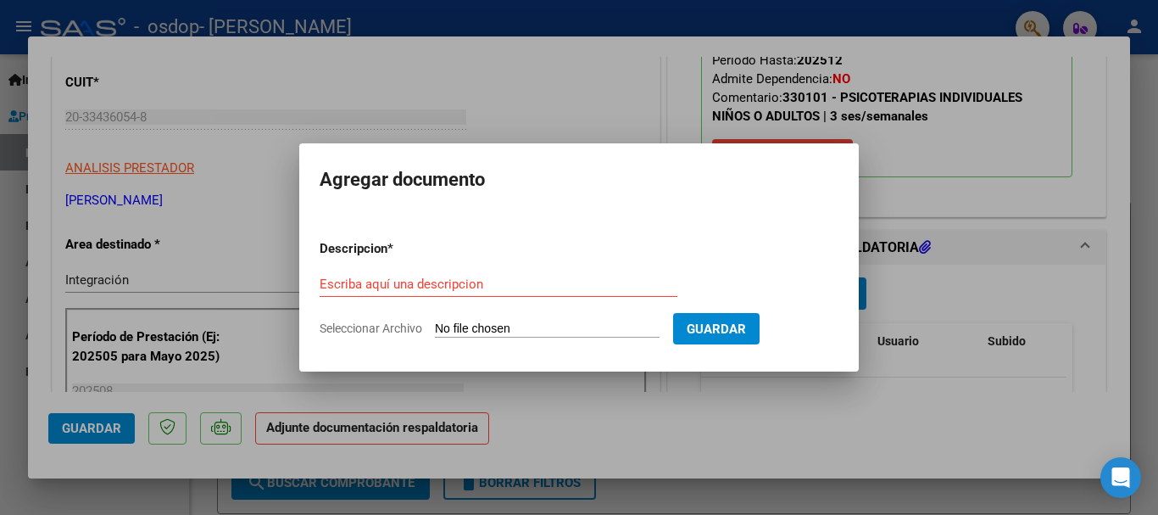
type input "C:\fakepath\asistencia [PERSON_NAME] agosto .pdf"
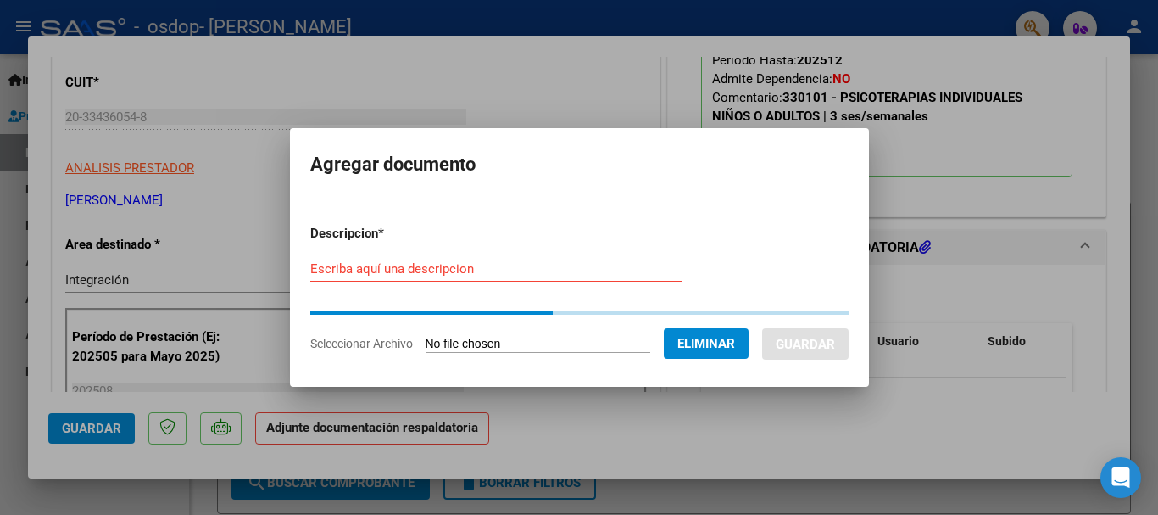
click at [420, 263] on form "Descripcion * Escriba aquí una descripcion Seleccionar Archivo Eliminar Guardar" at bounding box center [579, 288] width 539 height 154
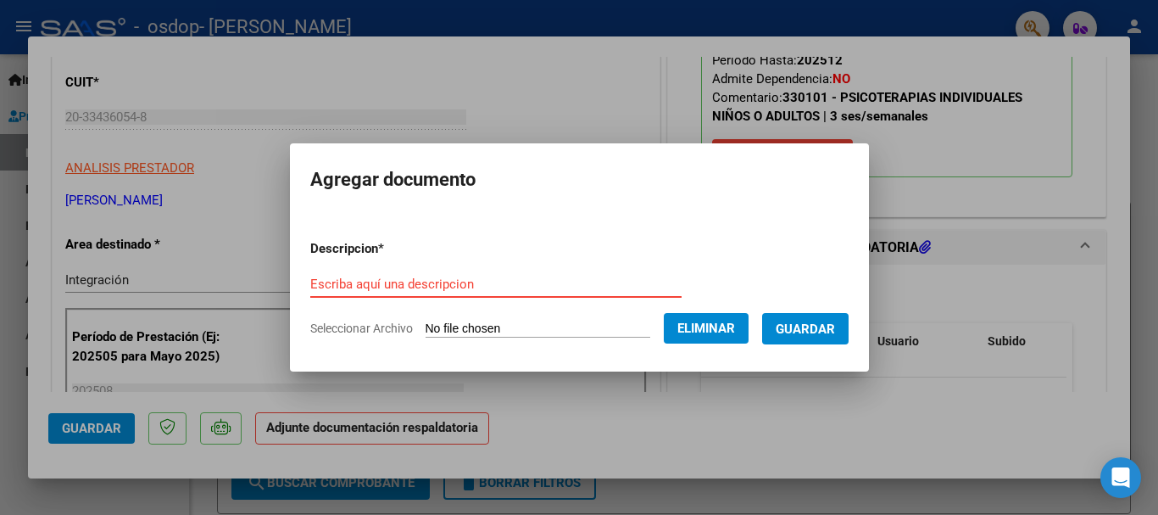
paste input "asistencia [PERSON_NAME] agosto"
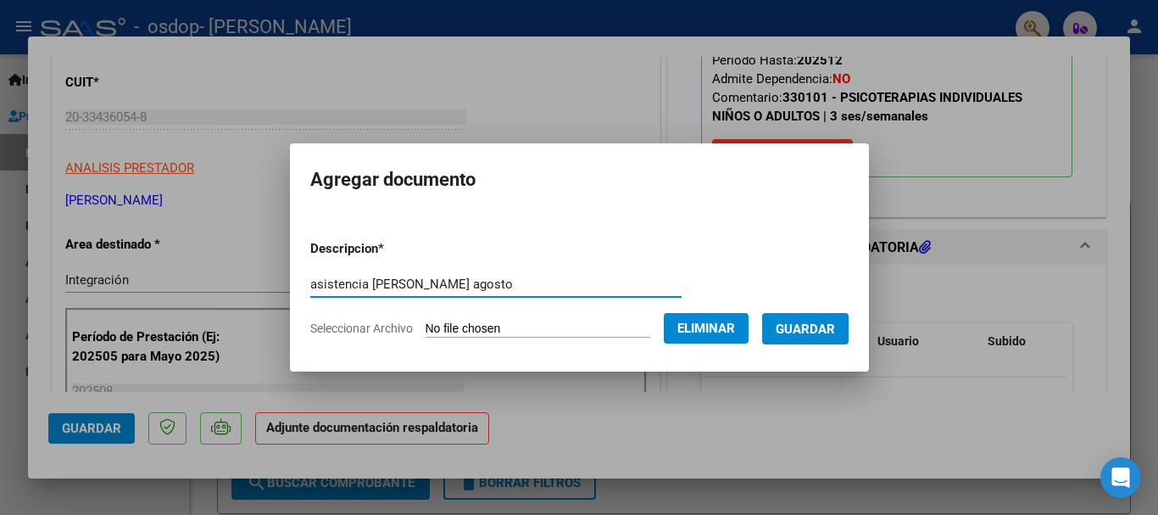
click at [310, 282] on input "asistencia [PERSON_NAME] agosto" at bounding box center [495, 283] width 371 height 15
type input "planilla asistencia [PERSON_NAME] agosto"
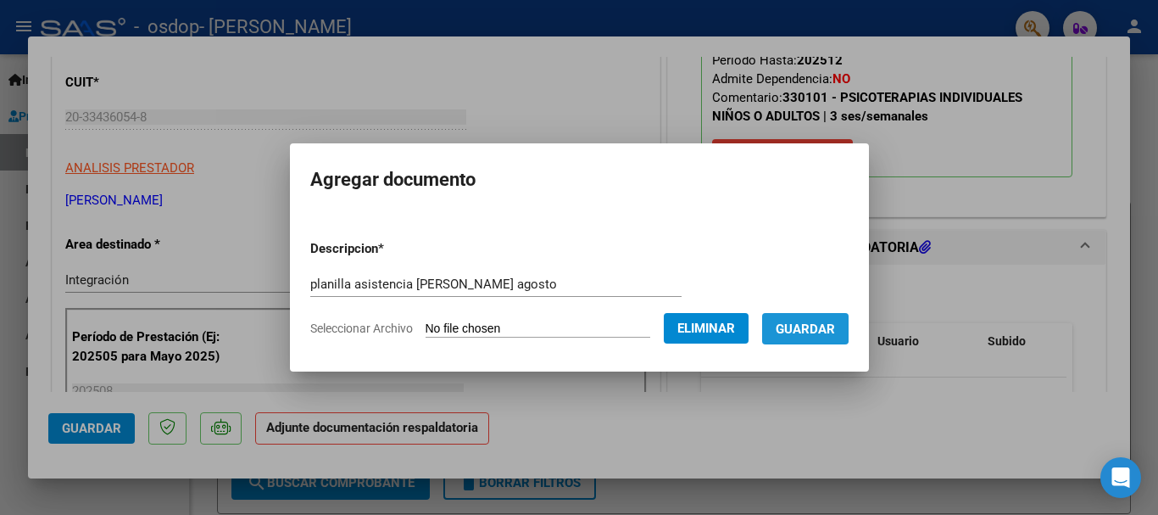
click at [809, 323] on span "Guardar" at bounding box center [805, 328] width 59 height 15
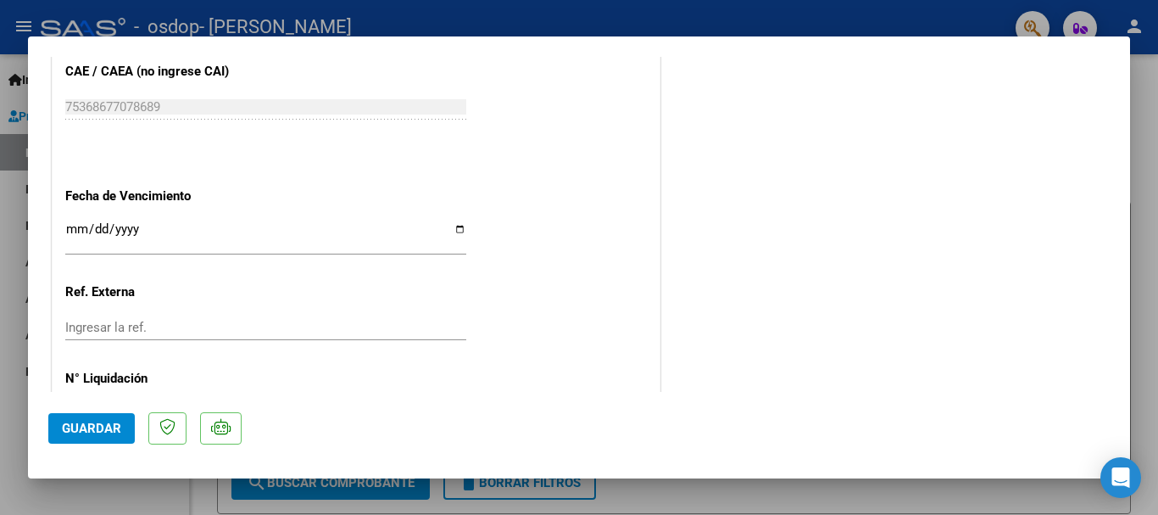
scroll to position [1183, 0]
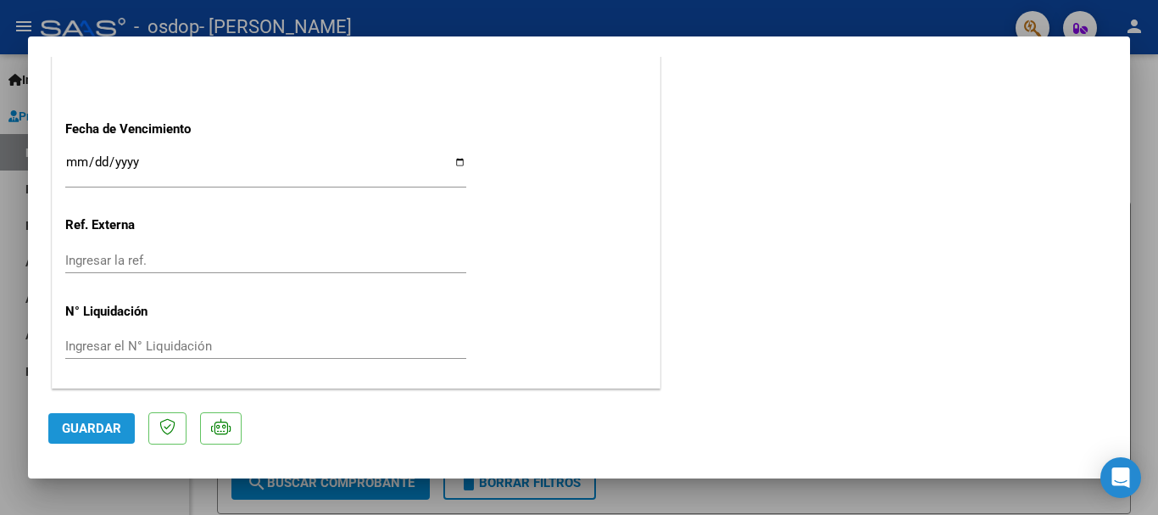
click at [91, 432] on span "Guardar" at bounding box center [91, 428] width 59 height 15
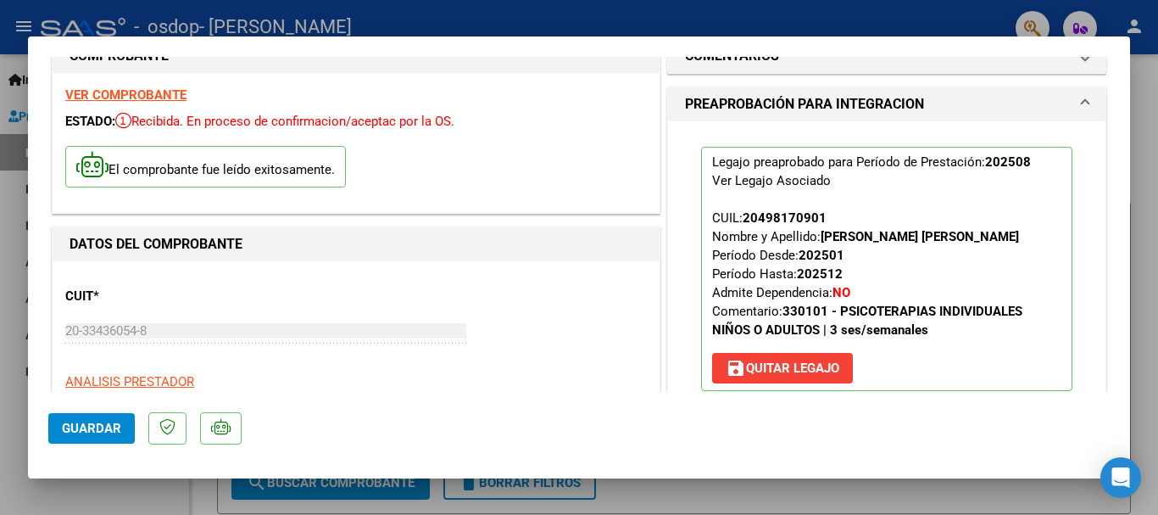
scroll to position [0, 0]
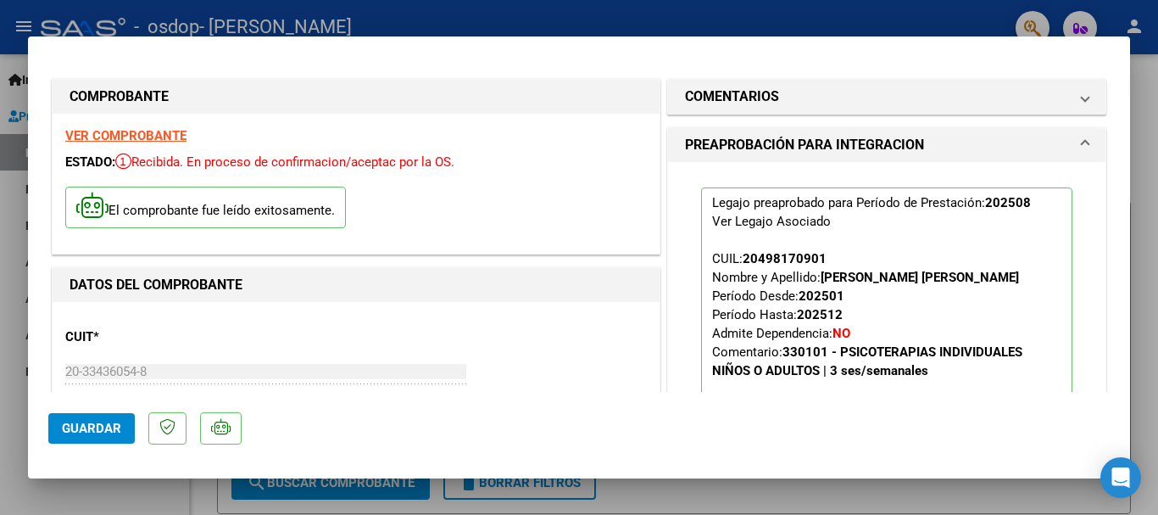
type input "$ 0,00"
